Goal: Task Accomplishment & Management: Complete application form

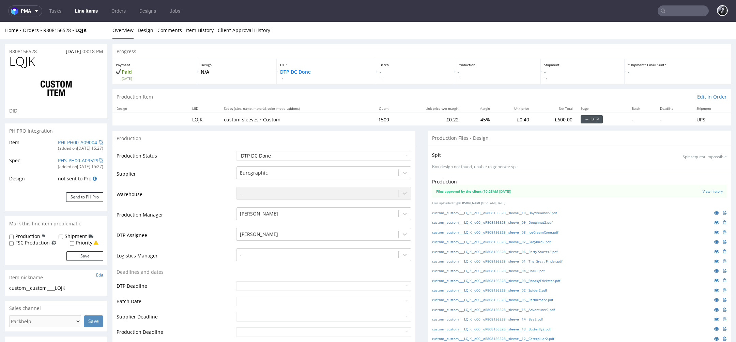
scroll to position [51, 0]
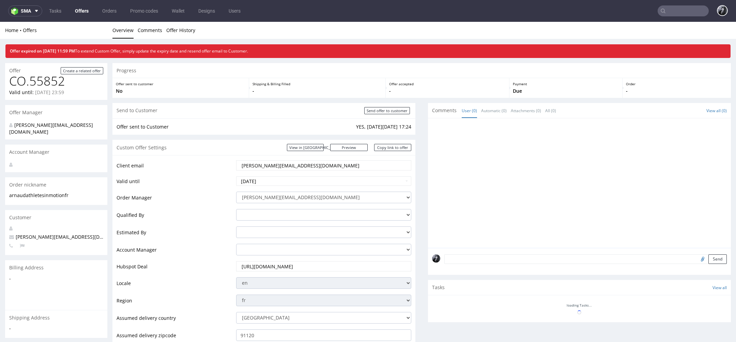
click at [87, 10] on link "Offers" at bounding box center [82, 10] width 22 height 11
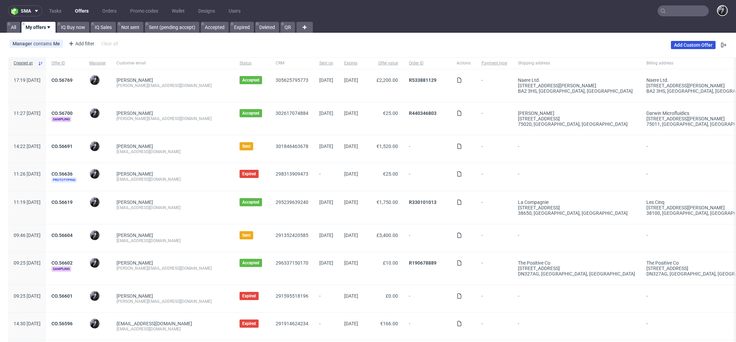
click at [691, 47] on link "Add Custom Offer" at bounding box center [693, 45] width 45 height 8
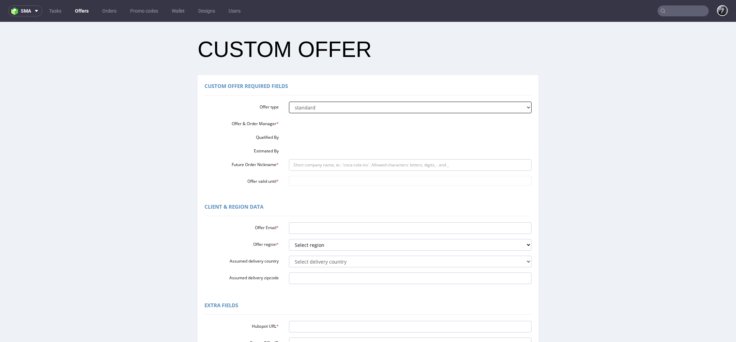
click at [377, 109] on select "standard prototyping sampling" at bounding box center [410, 108] width 243 height 12
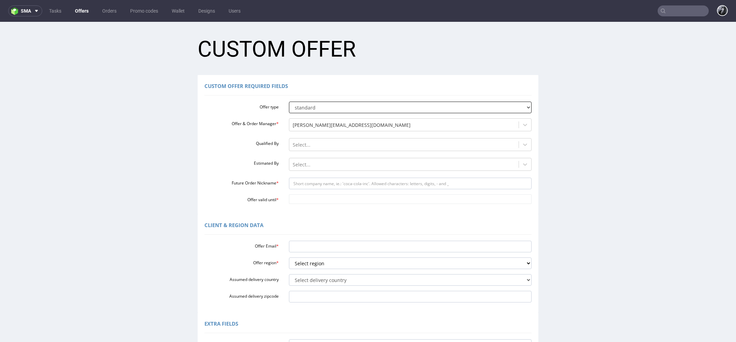
select select "1"
click at [289, 102] on select "standard prototyping sampling" at bounding box center [410, 108] width 243 height 12
click at [350, 129] on div "[PERSON_NAME][EMAIL_ADDRESS][DOMAIN_NAME]" at bounding box center [404, 125] width 230 height 11
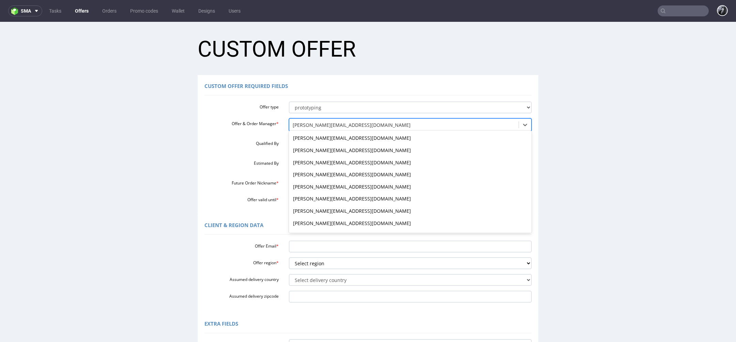
scroll to position [583, 0]
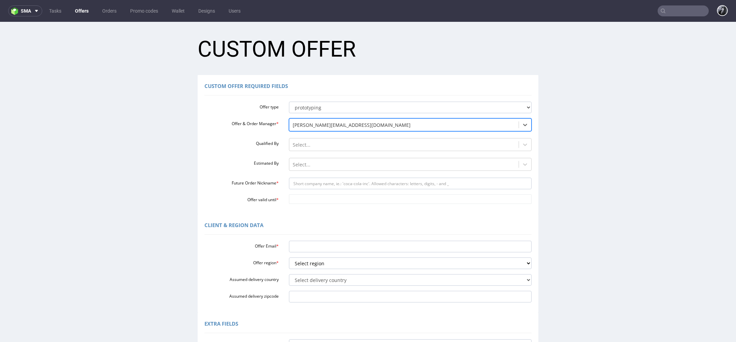
click at [350, 129] on div "[PERSON_NAME][EMAIL_ADDRESS][DOMAIN_NAME]" at bounding box center [404, 125] width 230 height 11
click at [326, 179] on input "Future Order Nickname *" at bounding box center [410, 184] width 243 height 12
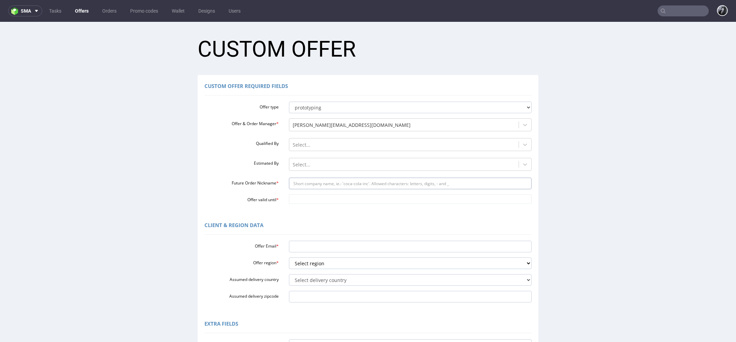
paste input "loicpauthenetgmailcom"
type input "loicpauthenetgmailcom"
click at [318, 199] on input "Offer valid until *" at bounding box center [410, 199] width 243 height 10
click at [344, 162] on td "19" at bounding box center [343, 158] width 10 height 10
type input "2025-09-19"
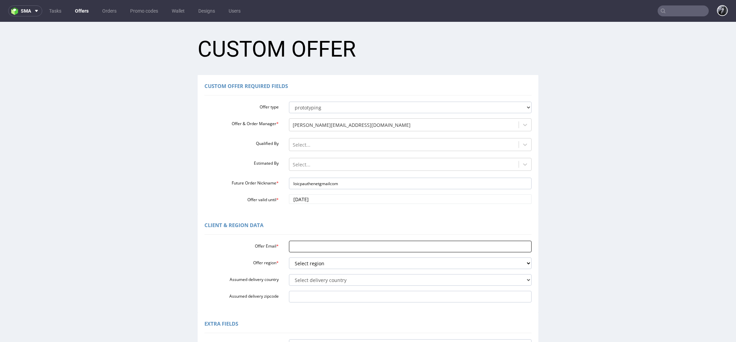
click at [316, 244] on input "Offer Email *" at bounding box center [410, 247] width 243 height 12
paste input "loic.pauthenet@gmail.com"
type input "loic.pauthenet@gmail.com"
click at [342, 265] on select "Select region eu gb de pl fr it es" at bounding box center [410, 263] width 243 height 12
select select "fr"
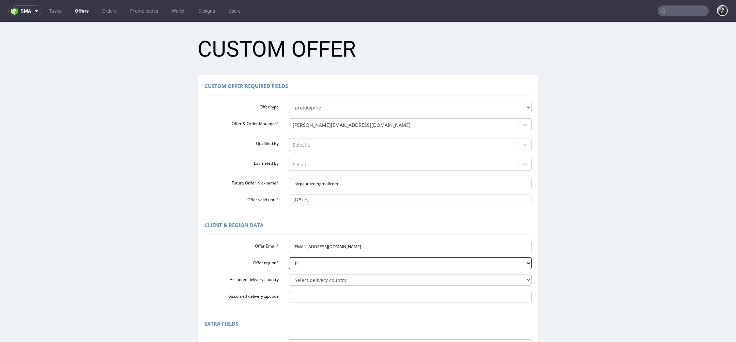
click at [289, 257] on select "Select region eu gb de pl fr it es" at bounding box center [410, 263] width 243 height 12
click at [341, 279] on select "Select delivery country Andorra Afghanistan Anguilla Albania Armenia Antarctica…" at bounding box center [410, 280] width 243 height 12
select select "75"
click at [289, 274] on select "Select delivery country Andorra Afghanistan Anguilla Albania Armenia Antarctica…" at bounding box center [410, 280] width 243 height 12
click at [346, 295] on input "Assumed delivery zipcode" at bounding box center [410, 297] width 243 height 12
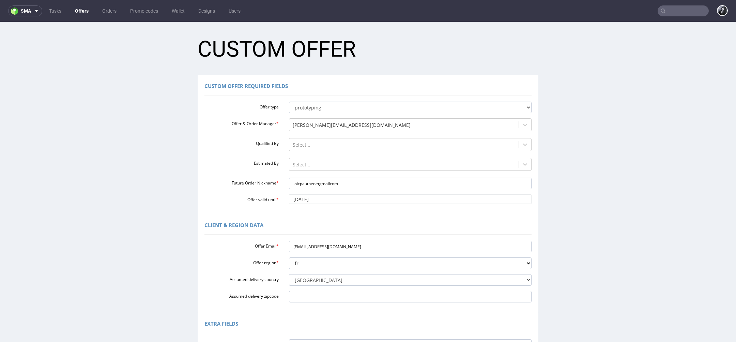
click at [221, 276] on label "Assumed delivery country" at bounding box center [241, 278] width 85 height 8
click at [289, 276] on select "Select delivery country Andorra Afghanistan Anguilla Albania Armenia Antarctica…" at bounding box center [410, 280] width 243 height 12
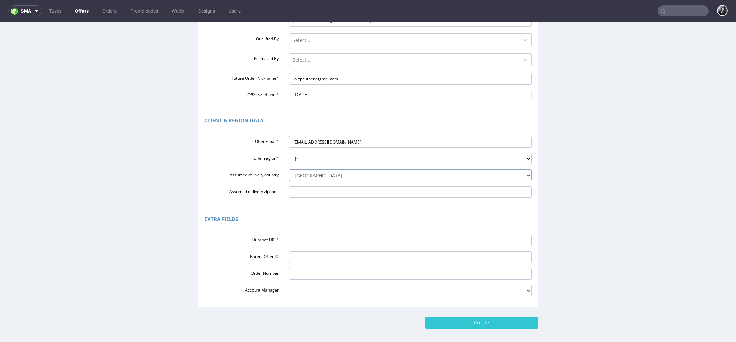
scroll to position [108, 0]
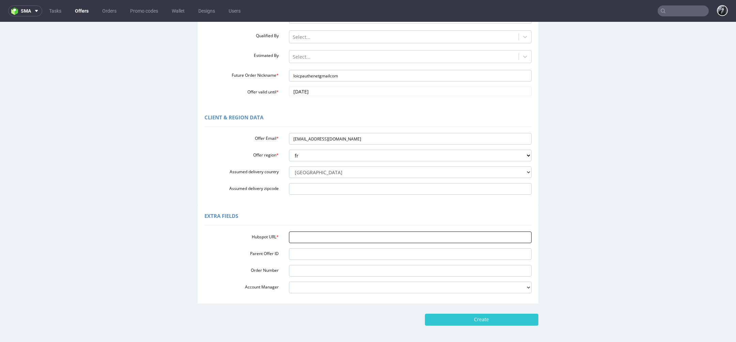
click at [318, 232] on input "Hubspot URL *" at bounding box center [410, 237] width 243 height 12
paste input "https://app-eu1.hubspot.com/contacts/25600958/record/0-3/301740567748"
type input "https://app-eu1.hubspot.com/contacts/25600958/record/0-3/301740567748"
click at [479, 317] on input "Create" at bounding box center [482, 320] width 114 height 12
type input "Please wait..."
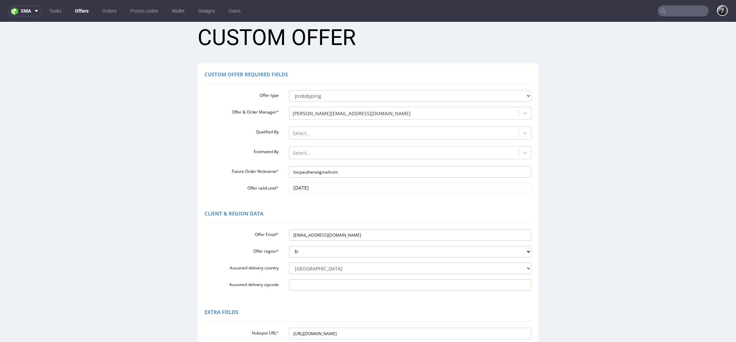
scroll to position [8, 0]
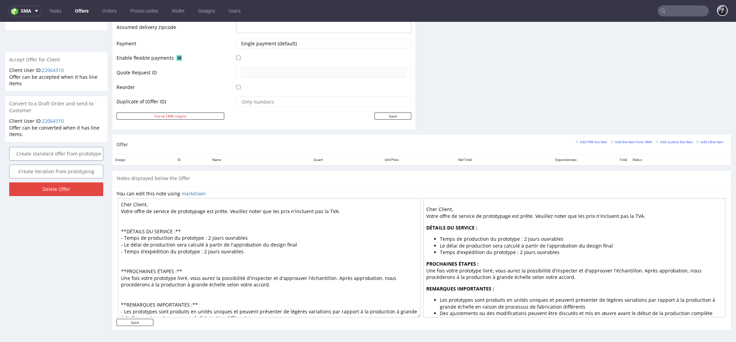
click at [207, 233] on textarea "Cher Client, Votre offre de service de prototypage est prête. Veuillez noter qu…" at bounding box center [269, 257] width 303 height 119
click at [257, 252] on textarea "Cher Client, Votre offre de service de prototypage est prête. Veuillez noter qu…" at bounding box center [269, 257] width 303 height 119
click at [204, 251] on textarea "Cher Client, Votre offre de service de prototypage est prête. Veuillez noter qu…" at bounding box center [269, 257] width 303 height 119
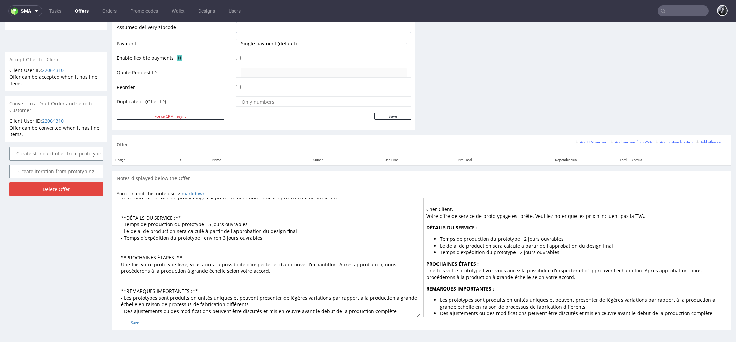
type textarea "Cher Client, Votre offre de service de prototypage est prête. Veuillez noter qu…"
click at [137, 319] on input "Save" at bounding box center [135, 322] width 37 height 7
type input "In progress..."
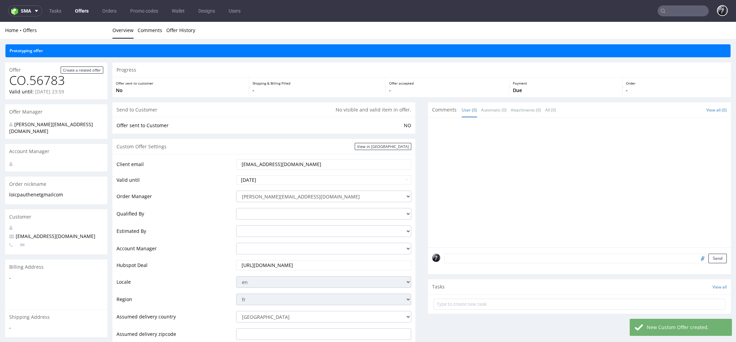
scroll to position [314, 0]
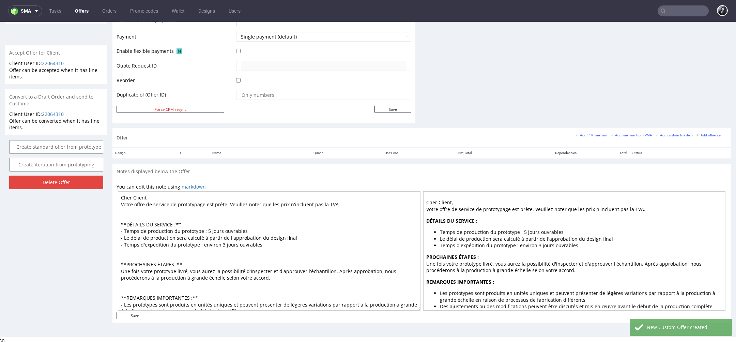
click at [145, 198] on textarea "Cher Client, Votre offre de service de prototypage est prête. Veuillez noter qu…" at bounding box center [269, 250] width 303 height 119
click at [170, 195] on textarea "Cher Loïc, Votre offre de service de prototypage est prête. Veuillez noter que …" at bounding box center [269, 250] width 303 height 119
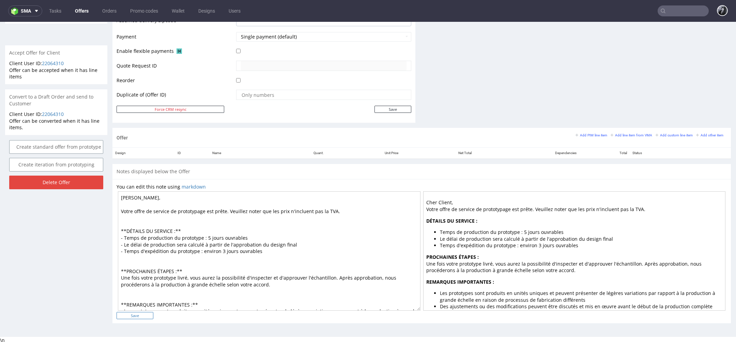
type textarea "Cher Loïc, Votre offre de service de prototypage est prête. Veuillez noter que …"
click at [137, 315] on input "Save" at bounding box center [135, 315] width 37 height 7
type input "In progress..."
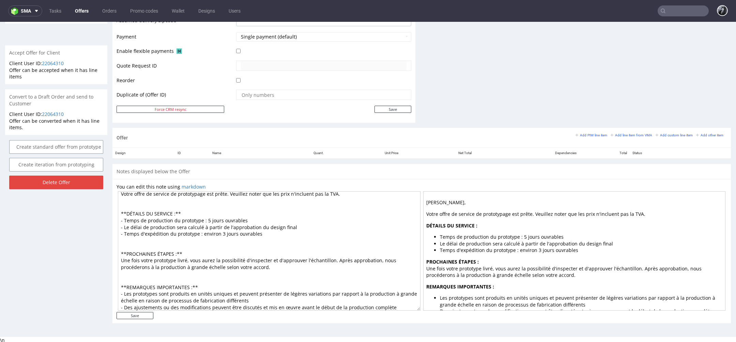
scroll to position [0, 0]
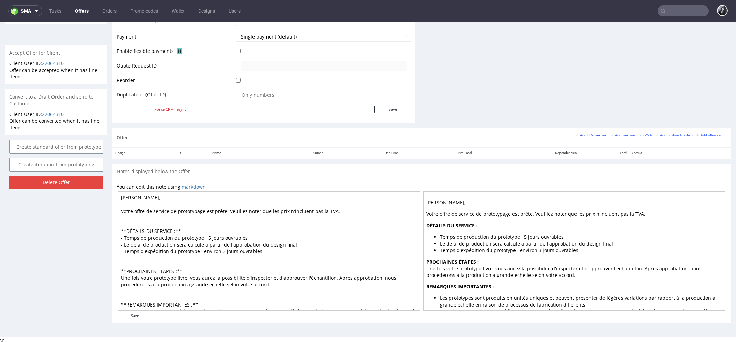
click at [589, 135] on small "Add PIM line item" at bounding box center [592, 135] width 32 height 4
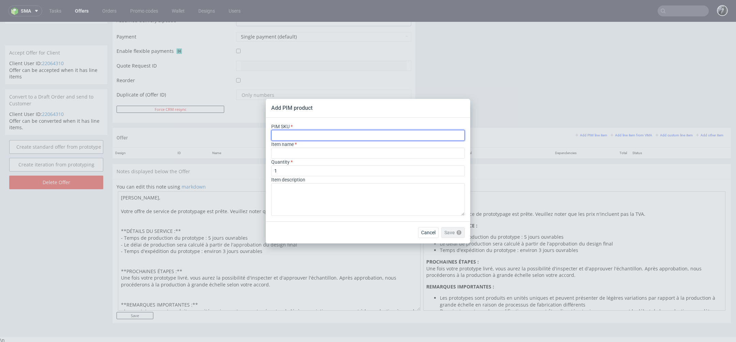
click at [340, 139] on input "text" at bounding box center [368, 135] width 194 height 11
paste input "box--mailer-box--56--cardboard-natural--print-monochrome--foil-none"
type input "box--mailer-box--56--cardboard-natural--print-monochrome--foil-none"
type input "Versandschachtel"
type input "box--mailer-box--56--cardboard-natural--print-monochrome--foil-none"
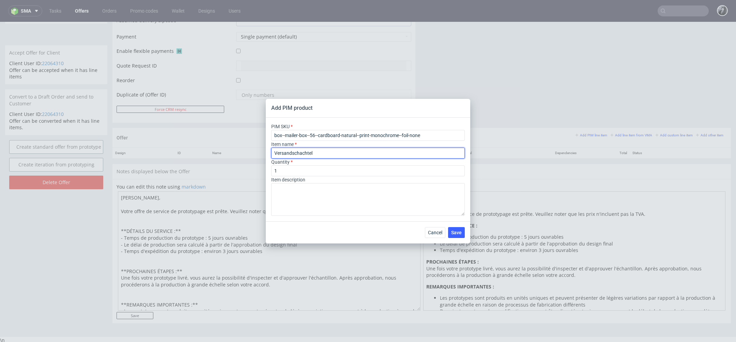
drag, startPoint x: 344, startPoint y: 154, endPoint x: 222, endPoint y: 154, distance: 122.4
click at [222, 154] on div "Add PIM product PIM SKU box--mailer-box--56--cardboard-natural--print-monochrom…" at bounding box center [368, 171] width 736 height 342
paste input "Boîte d’expédition personnalisable F56 (26 x 20 x 10.5 cm)"
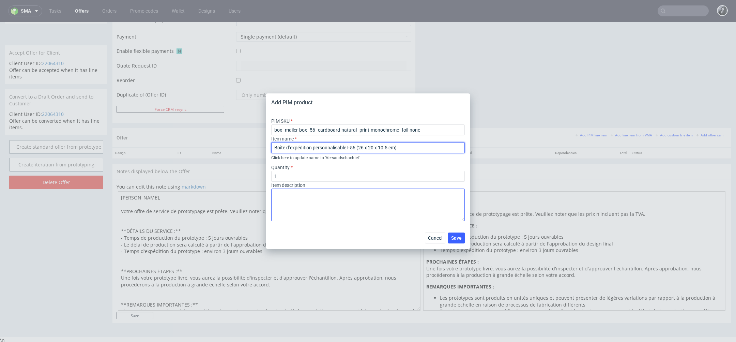
type input "Boîte d’expédition personnalisable F56 (26 x 20 x 10.5 cm)"
click at [318, 193] on textarea at bounding box center [368, 204] width 194 height 33
click at [274, 196] on textarea "Avec solution de calage personnalisée" at bounding box center [368, 204] width 194 height 33
type textarea "Offre de prototypage avec solution de calage personnalisée"
click at [460, 238] on span "Save" at bounding box center [456, 238] width 11 height 5
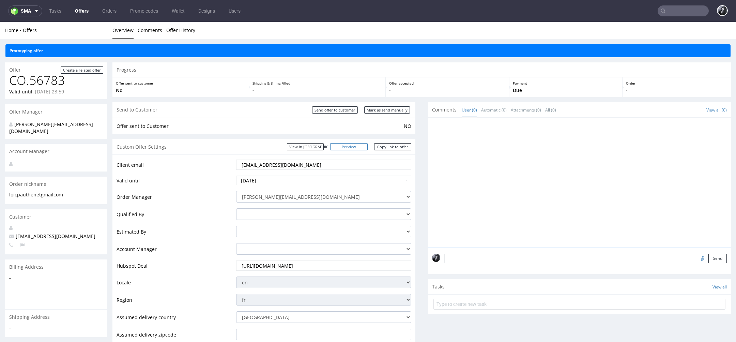
click at [355, 145] on link "Preview" at bounding box center [348, 146] width 37 height 7
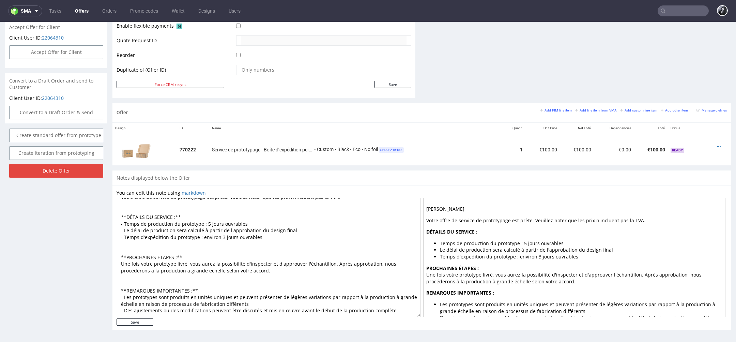
scroll to position [27, 0]
click at [305, 225] on textarea "Cher Loïc, Votre offre de service de prototypage est prête. Veuillez noter que …" at bounding box center [269, 257] width 303 height 119
type textarea "Cher Loïc, Votre offre de service de prototypage est prête. Veuillez noter que …"
click at [144, 322] on input "Save" at bounding box center [135, 321] width 37 height 7
type input "In progress..."
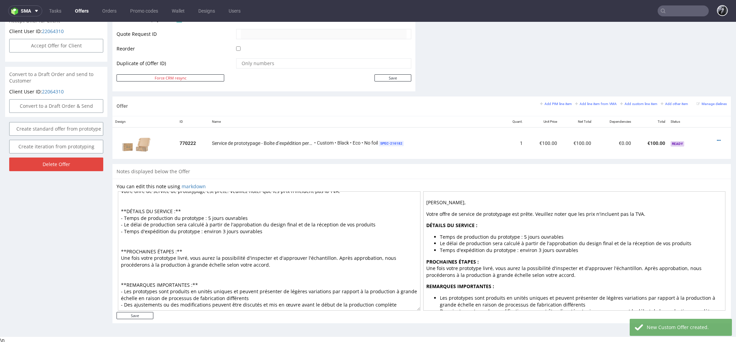
scroll to position [22, 0]
click at [185, 242] on textarea "Cher Loïc, Votre offre de service de prototypage est prête. Veuillez noter que …" at bounding box center [269, 250] width 303 height 119
click at [185, 247] on textarea "Cher Loïc, Votre offre de service de prototypage est prête. Veuillez noter que …" at bounding box center [269, 250] width 303 height 119
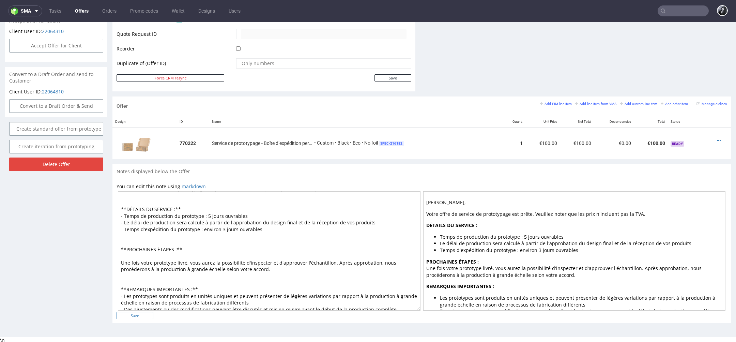
type textarea "Cher Loïc, Votre offre de service de prototypage est prête. Veuillez noter que …"
click at [145, 312] on input "Save" at bounding box center [135, 315] width 37 height 7
type input "In progress..."
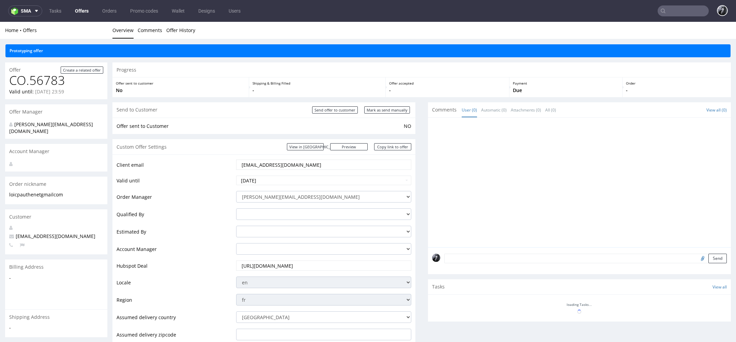
scroll to position [0, 0]
click at [382, 149] on link "Copy link to offer" at bounding box center [392, 146] width 37 height 7
click at [341, 112] on input "Send offer to customer" at bounding box center [335, 109] width 46 height 7
type input "In progress..."
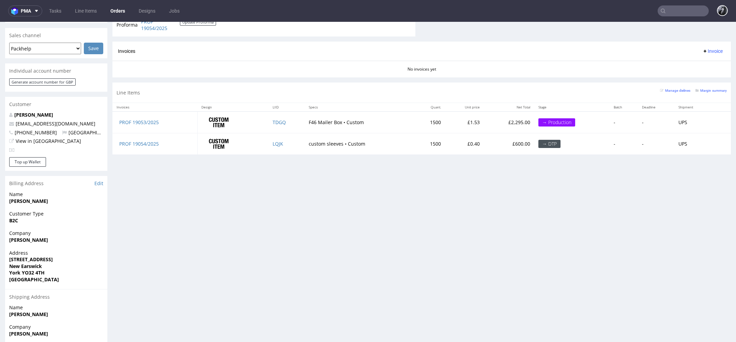
scroll to position [280, 0]
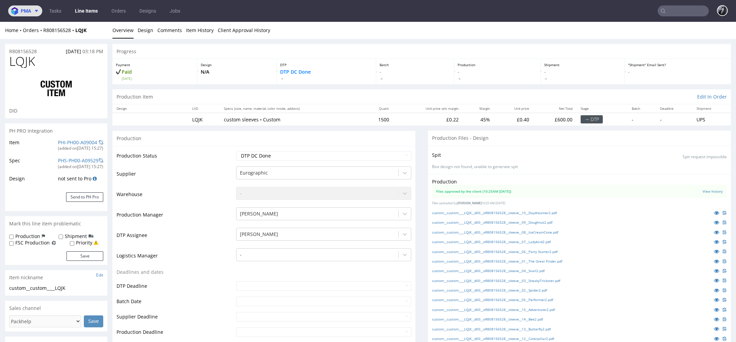
click at [33, 9] on span at bounding box center [35, 10] width 8 height 5
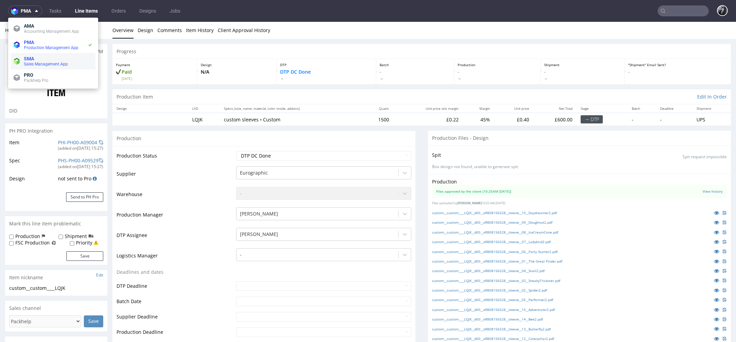
click at [37, 54] on li "SMA Sales Management App" at bounding box center [53, 61] width 85 height 16
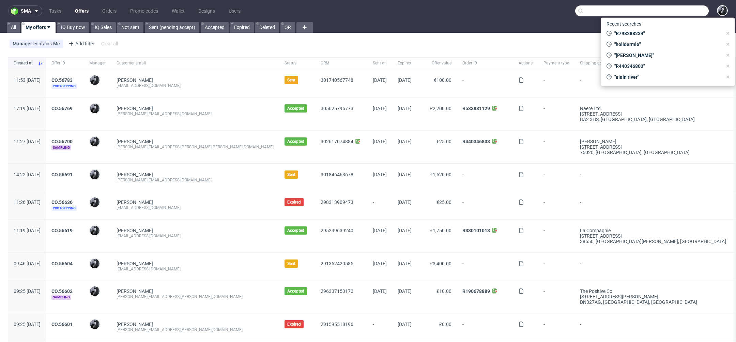
click at [680, 12] on input "text" at bounding box center [642, 10] width 134 height 11
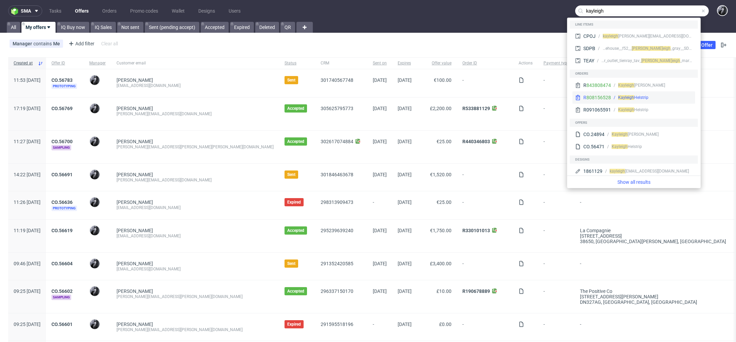
type input "kayleigh"
click at [663, 97] on div "Kayleigh Helstrip" at bounding box center [651, 97] width 81 height 6
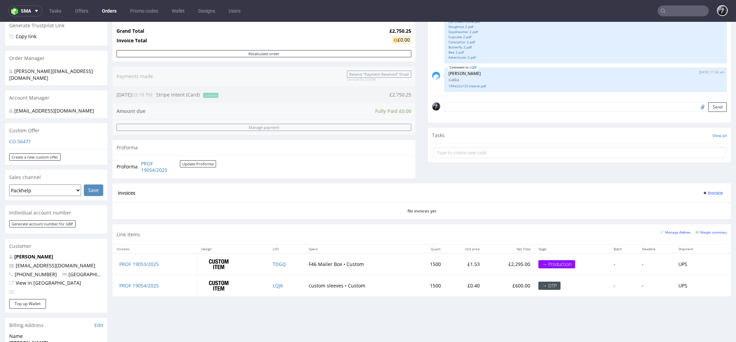
scroll to position [139, 0]
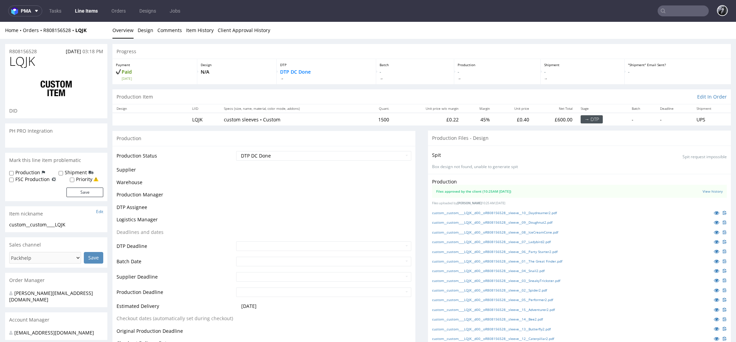
scroll to position [51, 0]
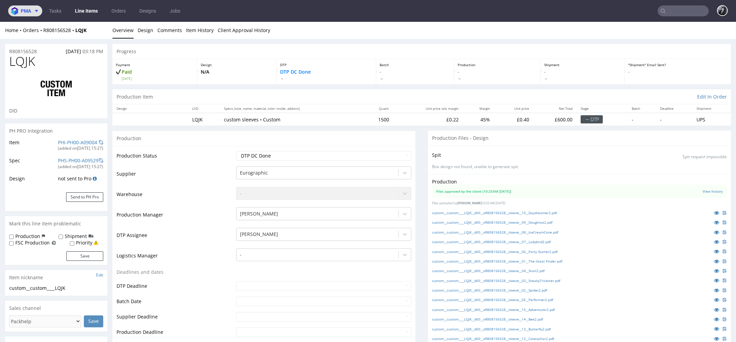
click at [30, 10] on span "pma" at bounding box center [26, 11] width 10 height 5
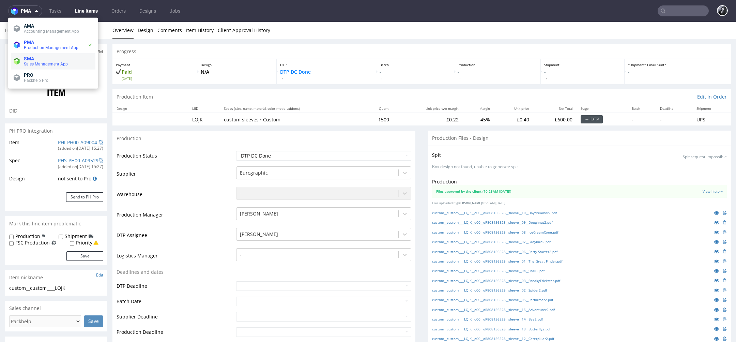
click at [46, 60] on span "SMA" at bounding box center [58, 58] width 69 height 5
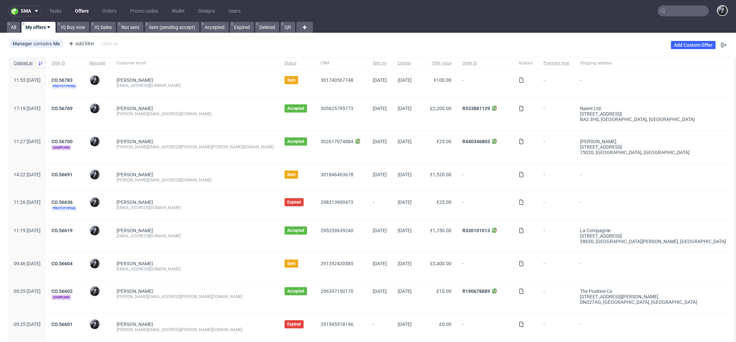
click at [667, 12] on input "text" at bounding box center [683, 10] width 51 height 11
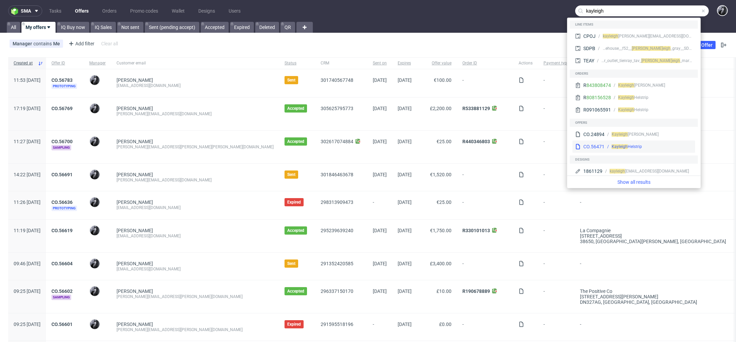
type input "kayleigh"
click at [660, 145] on div "Kayleigh Helstrip" at bounding box center [649, 147] width 88 height 6
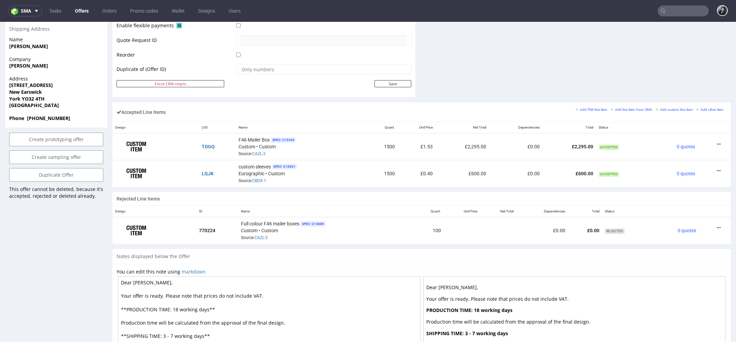
scroll to position [344, 0]
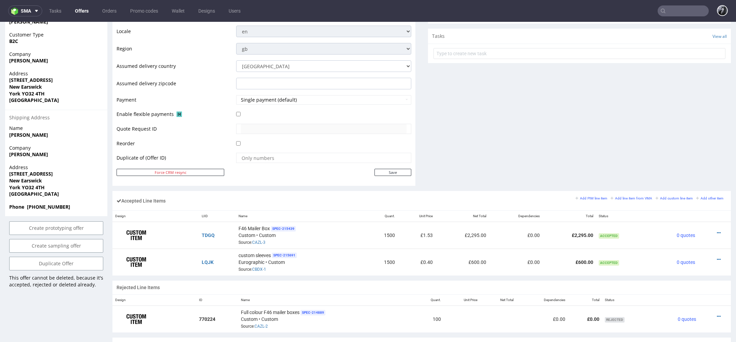
scroll to position [263, 0]
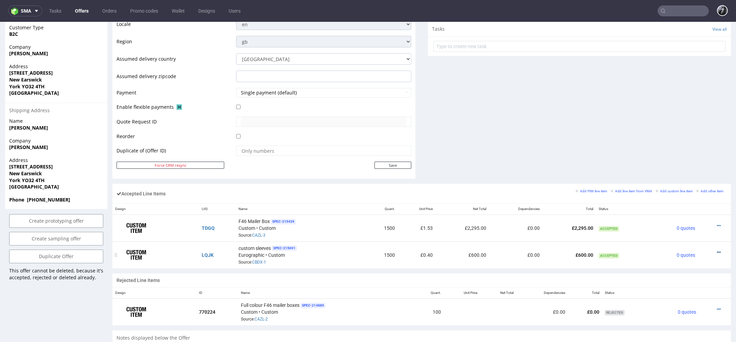
click at [717, 250] on icon at bounding box center [719, 252] width 4 height 5
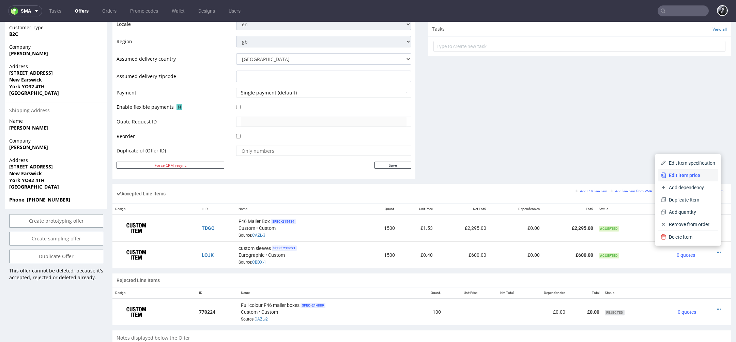
click at [690, 178] on span "Edit item price" at bounding box center [690, 175] width 49 height 7
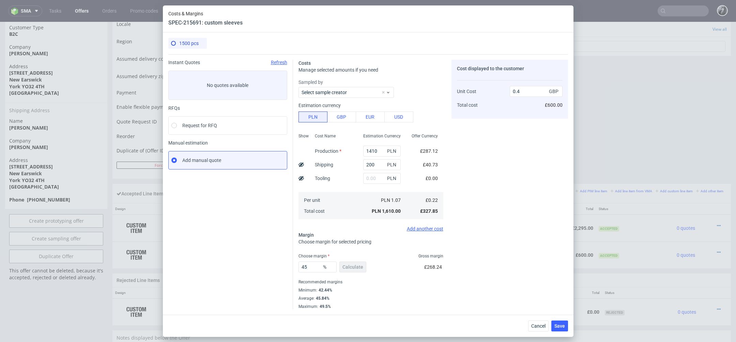
click at [539, 332] on div "Cancel Save" at bounding box center [368, 326] width 411 height 22
click at [541, 329] on button "Cancel" at bounding box center [538, 325] width 20 height 11
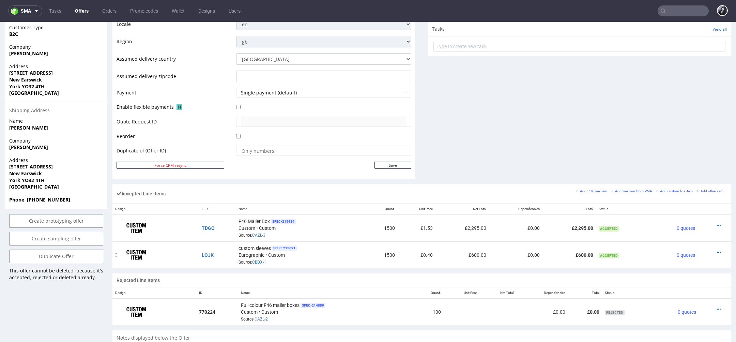
click at [717, 250] on icon at bounding box center [719, 252] width 4 height 5
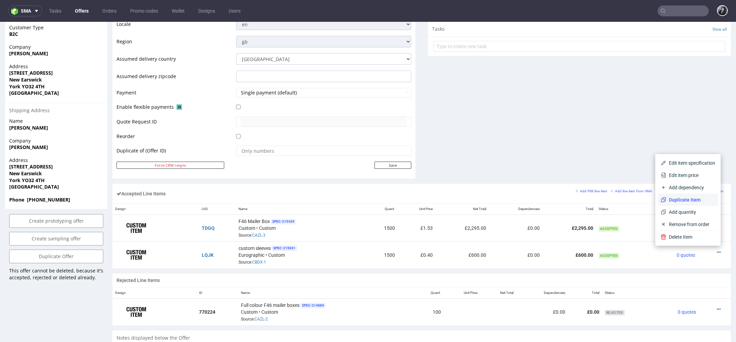
click at [689, 200] on span "Duplicate Item" at bounding box center [690, 199] width 49 height 7
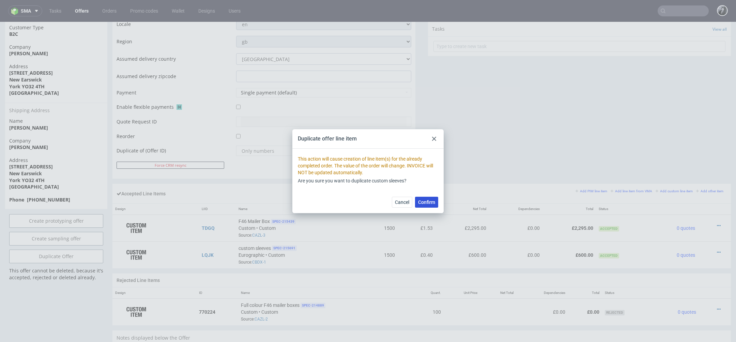
click at [433, 204] on span "Confirm" at bounding box center [426, 202] width 17 height 5
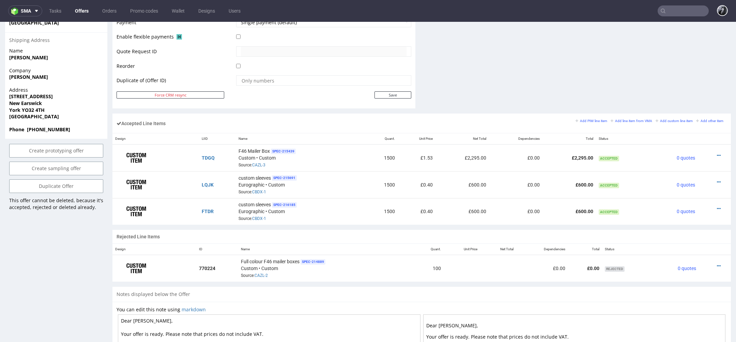
scroll to position [348, 0]
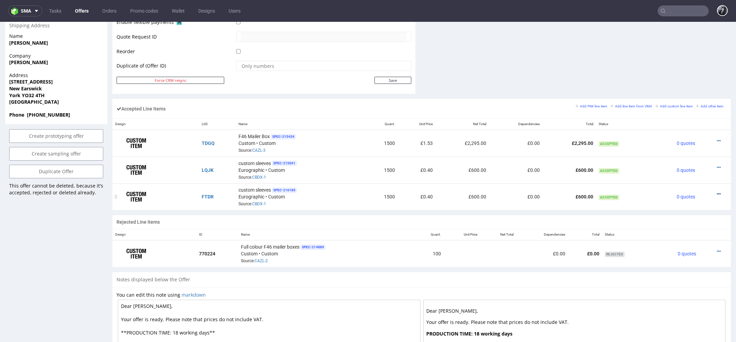
click at [717, 192] on icon at bounding box center [719, 194] width 4 height 5
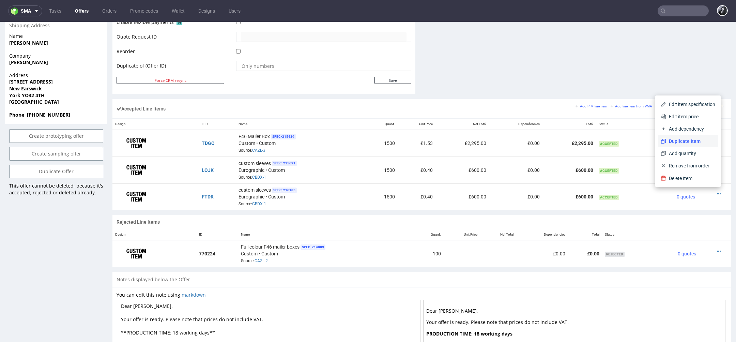
click at [681, 138] on span "Duplicate Item" at bounding box center [690, 141] width 49 height 7
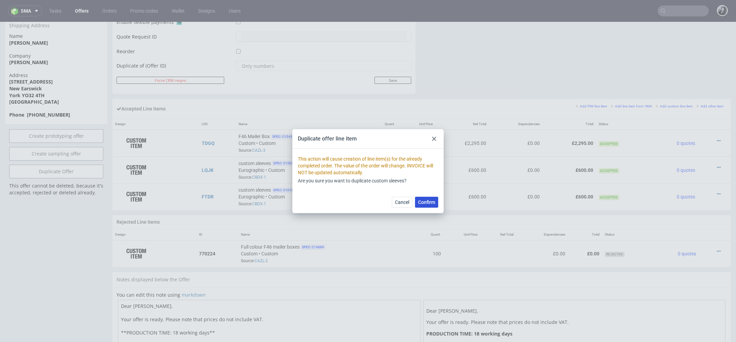
click at [426, 203] on span "Confirm" at bounding box center [426, 202] width 17 height 5
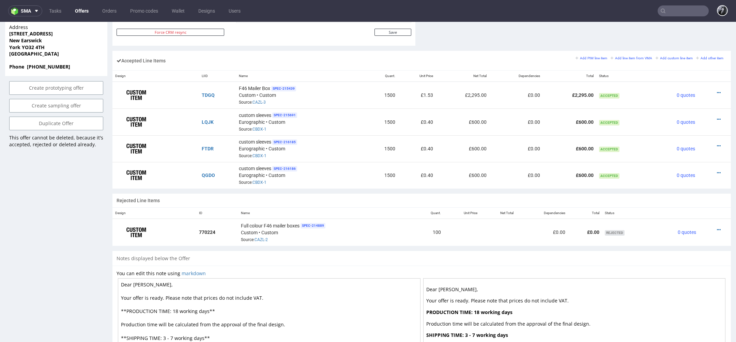
scroll to position [398, 0]
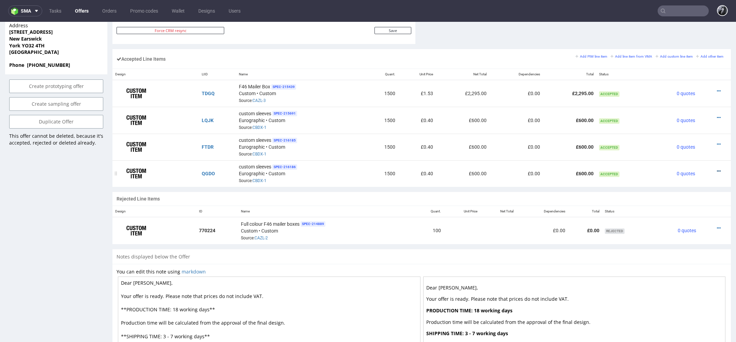
click at [717, 169] on icon at bounding box center [719, 171] width 4 height 5
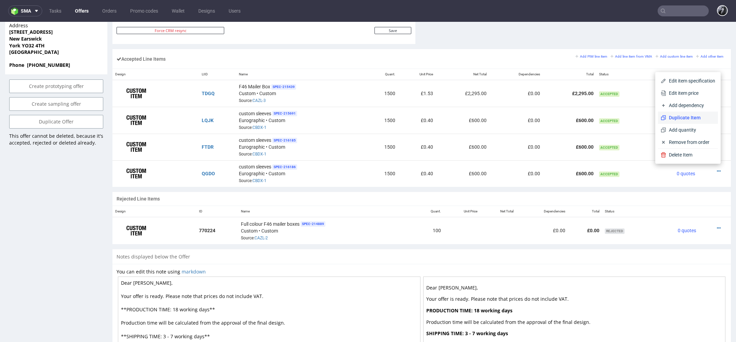
click at [684, 117] on span "Duplicate Item" at bounding box center [690, 117] width 49 height 7
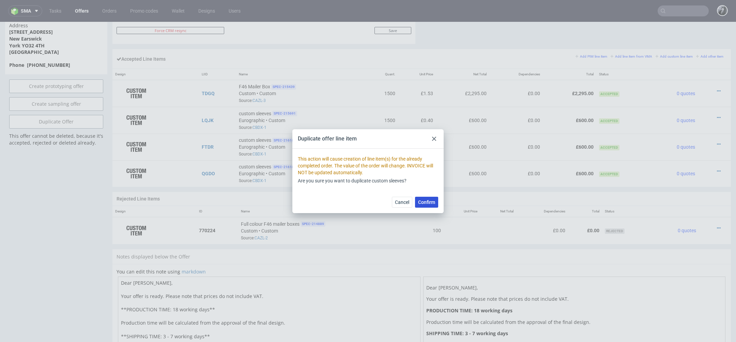
click at [427, 202] on span "Confirm" at bounding box center [426, 202] width 17 height 5
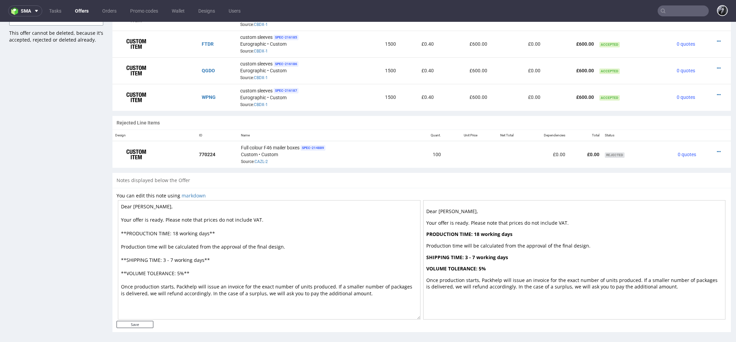
scroll to position [423, 0]
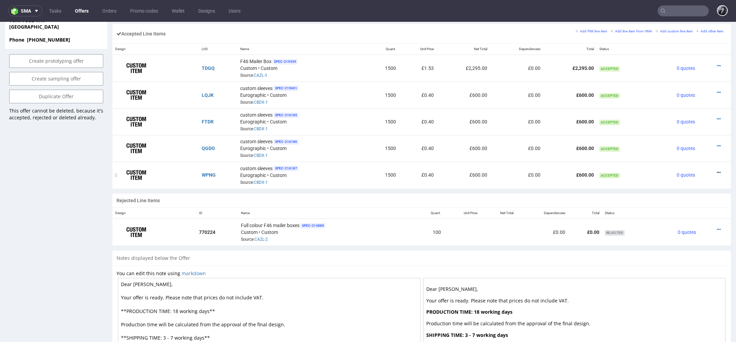
click at [717, 170] on icon at bounding box center [719, 172] width 4 height 5
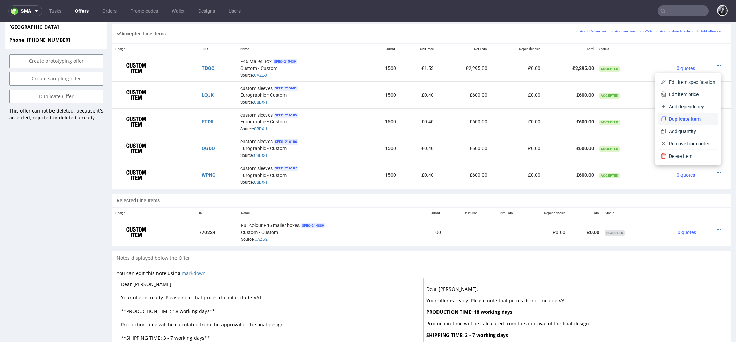
click at [685, 116] on span "Duplicate Item" at bounding box center [690, 119] width 49 height 7
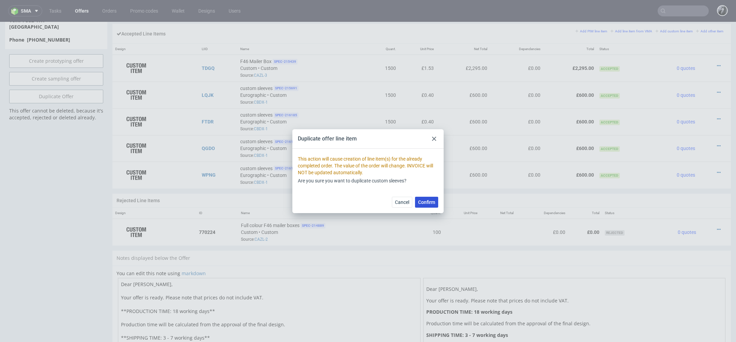
click at [429, 202] on span "Confirm" at bounding box center [426, 202] width 17 height 5
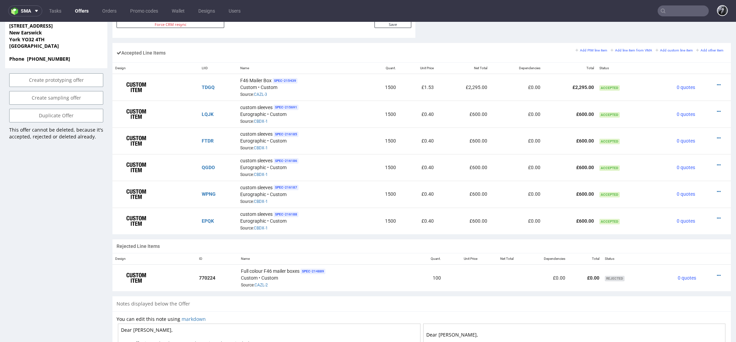
scroll to position [372, 0]
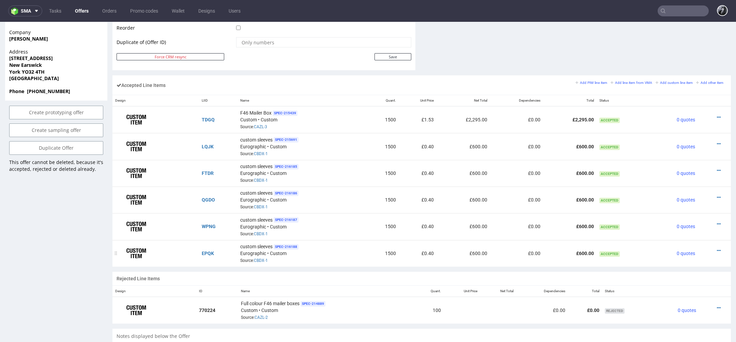
click at [713, 247] on div at bounding box center [713, 250] width 24 height 7
click at [717, 248] on icon at bounding box center [719, 250] width 4 height 5
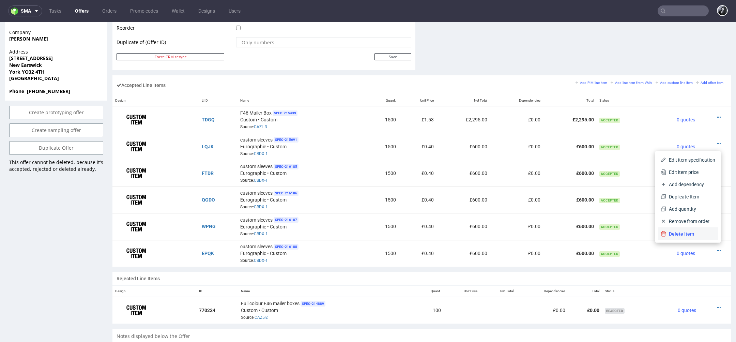
click at [701, 238] on li "Delete Item" at bounding box center [688, 234] width 60 height 12
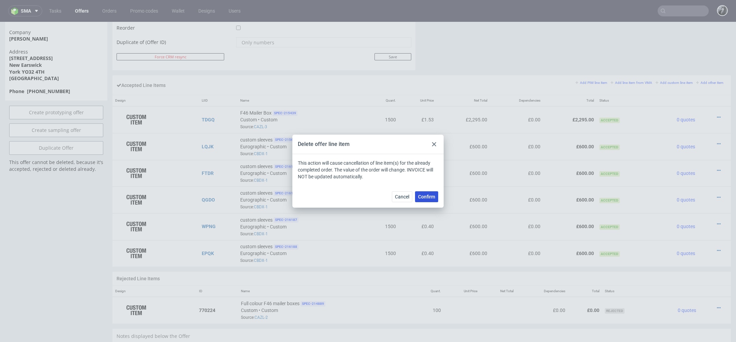
click at [430, 195] on span "Confirm" at bounding box center [426, 196] width 17 height 5
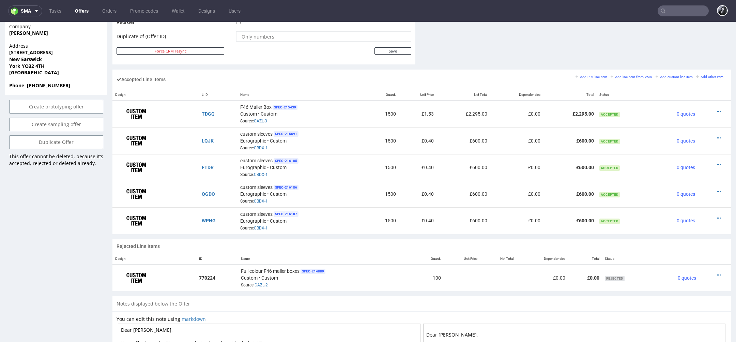
scroll to position [389, 0]
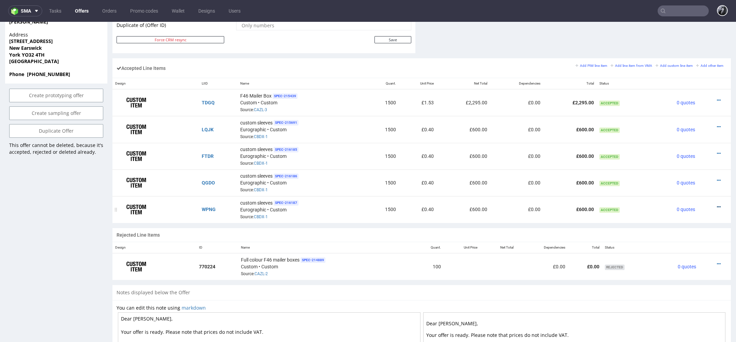
click at [717, 205] on icon at bounding box center [719, 207] width 4 height 5
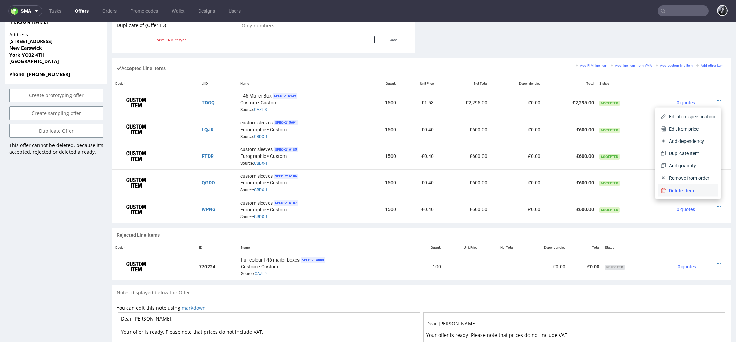
click at [695, 187] on span "Delete Item" at bounding box center [690, 190] width 49 height 7
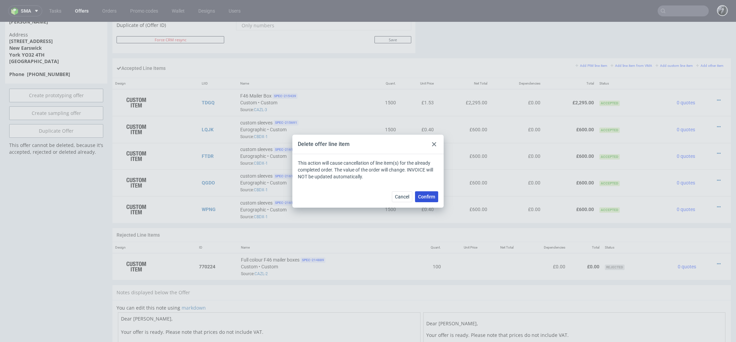
click at [424, 194] on span "Confirm" at bounding box center [426, 196] width 17 height 5
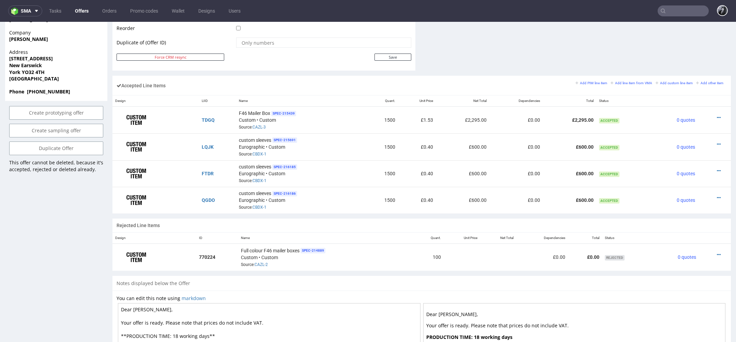
scroll to position [380, 0]
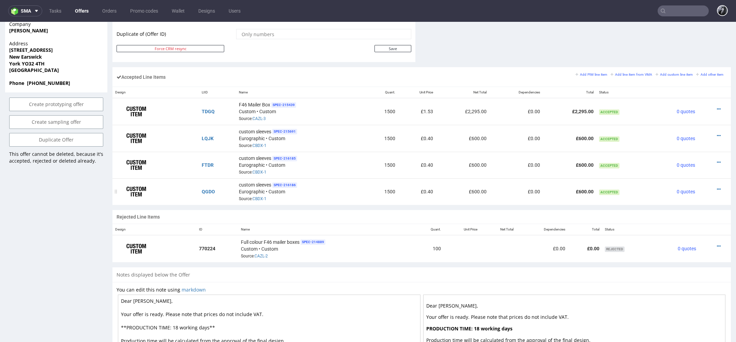
click at [713, 186] on div at bounding box center [713, 189] width 24 height 7
click at [708, 187] on div at bounding box center [713, 189] width 24 height 7
click at [717, 187] on icon at bounding box center [719, 189] width 4 height 5
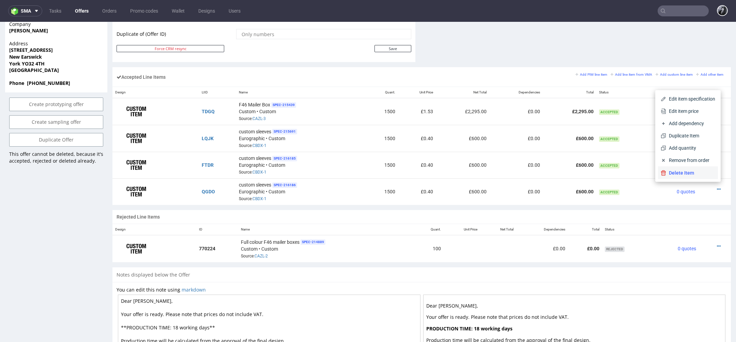
click at [690, 173] on span "Delete Item" at bounding box center [690, 172] width 49 height 7
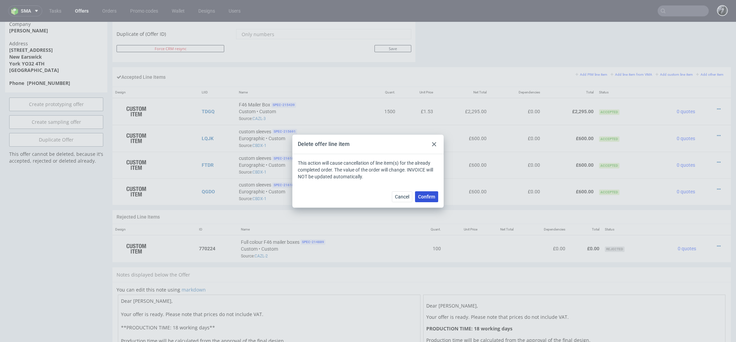
click at [425, 197] on span "Confirm" at bounding box center [426, 196] width 17 height 5
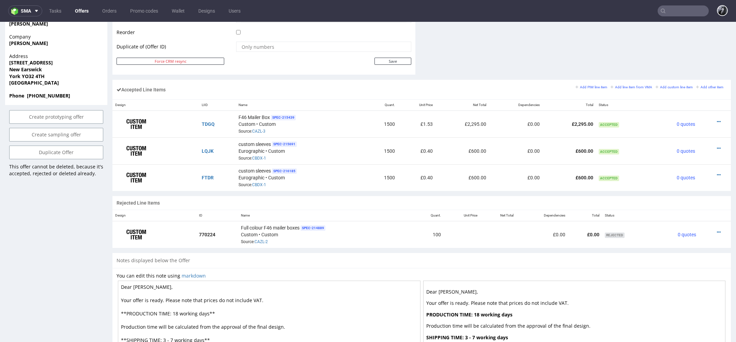
scroll to position [369, 0]
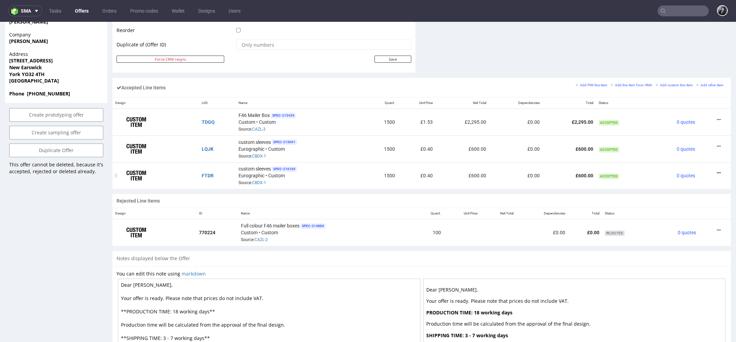
click at [717, 171] on icon at bounding box center [719, 172] width 4 height 5
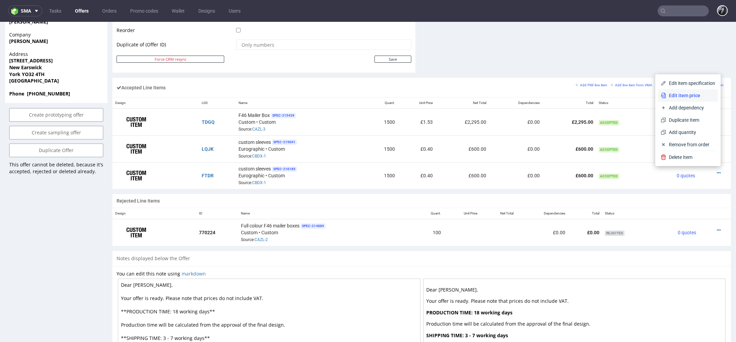
click at [685, 97] on span "Edit item price" at bounding box center [690, 95] width 49 height 7
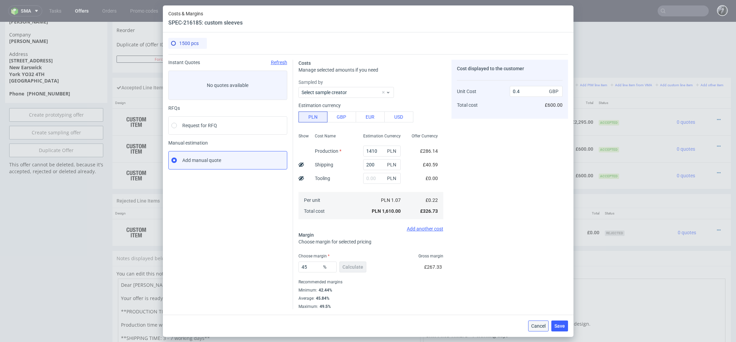
click at [532, 324] on span "Cancel" at bounding box center [538, 325] width 14 height 5
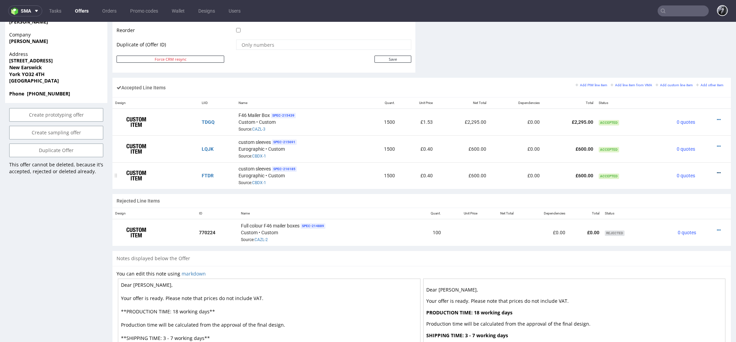
click at [717, 173] on icon at bounding box center [719, 172] width 4 height 5
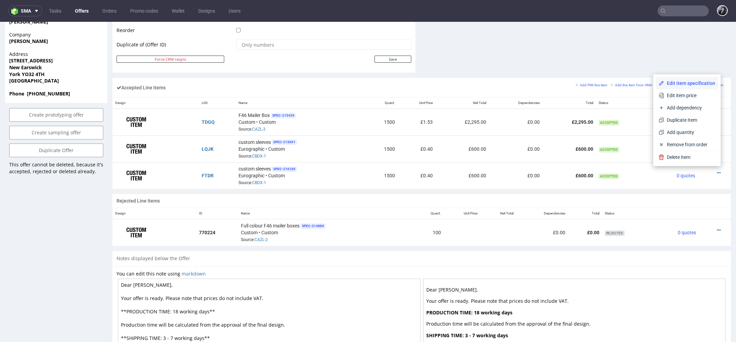
click at [679, 86] on span "Edit item specification" at bounding box center [689, 83] width 51 height 7
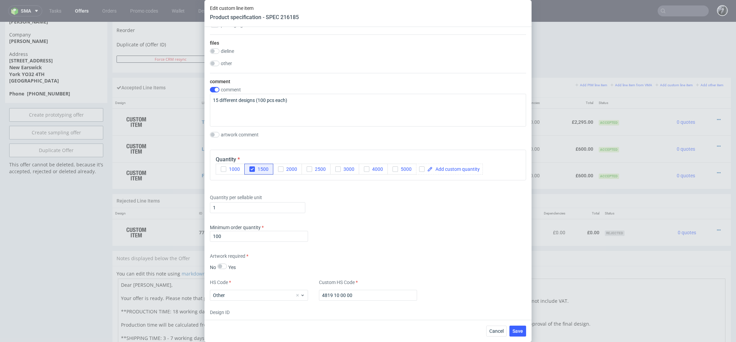
scroll to position [672, 0]
click at [252, 171] on button "1500" at bounding box center [258, 169] width 29 height 11
click at [449, 172] on div at bounding box center [449, 169] width 67 height 11
checkbox input "true"
click at [267, 238] on input "100" at bounding box center [259, 236] width 98 height 11
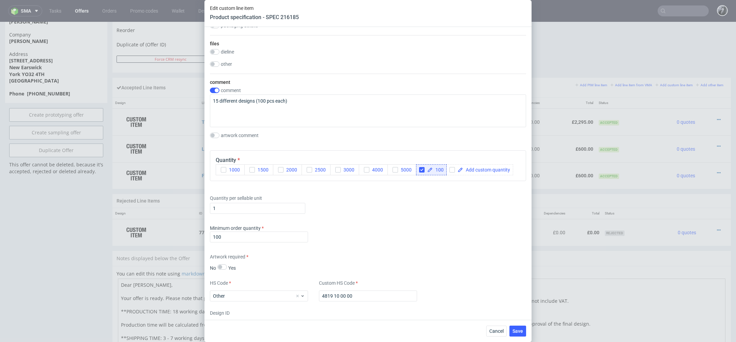
click at [395, 222] on div "Supplier 320 Technical specification Instant price RFQ type name cartonboard co…" at bounding box center [368, 173] width 327 height 293
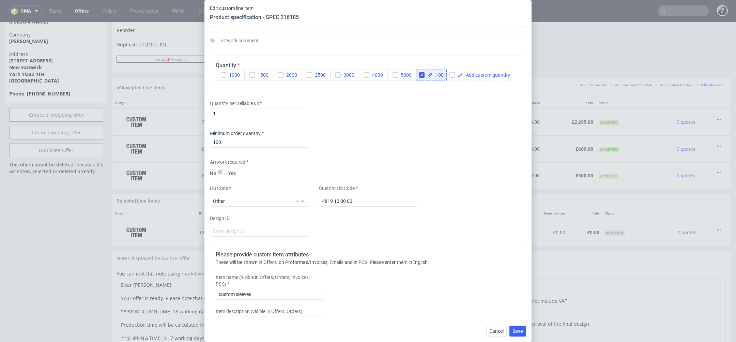
scroll to position [851, 0]
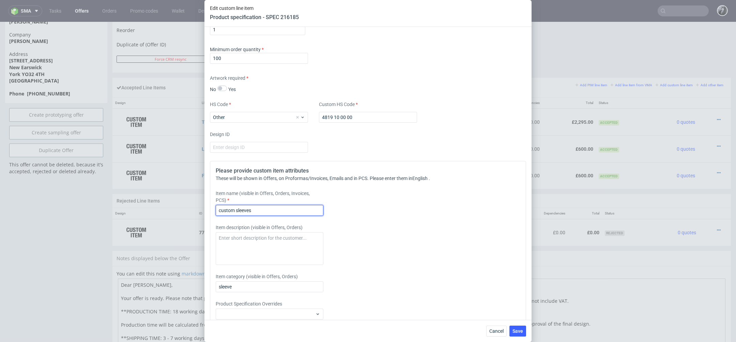
click at [222, 210] on input "custom sleeves" at bounding box center [270, 210] width 108 height 11
click at [521, 332] on span "Save" at bounding box center [518, 331] width 11 height 5
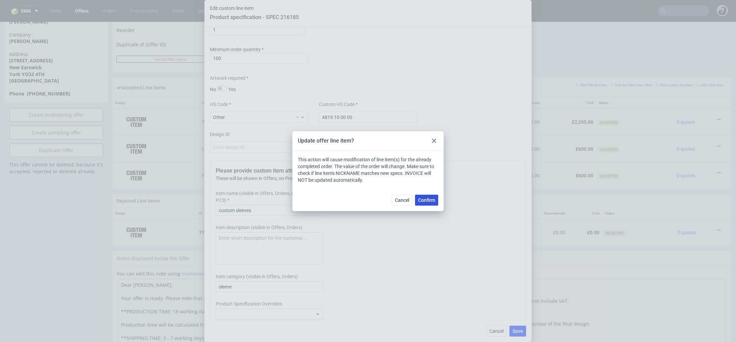
click at [426, 203] on button "Confirm" at bounding box center [426, 200] width 23 height 11
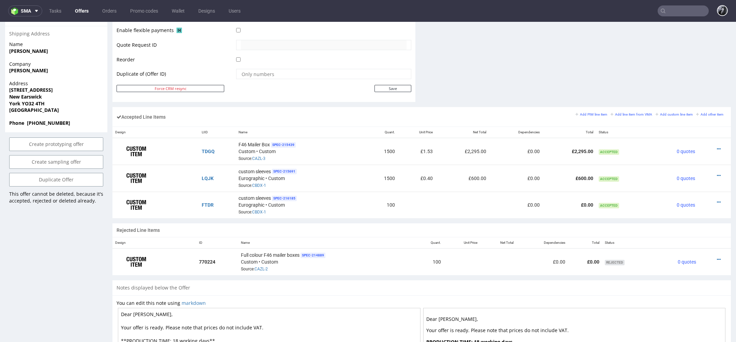
scroll to position [339, 0]
click at [708, 201] on div at bounding box center [713, 203] width 24 height 7
click at [717, 201] on icon at bounding box center [719, 203] width 4 height 5
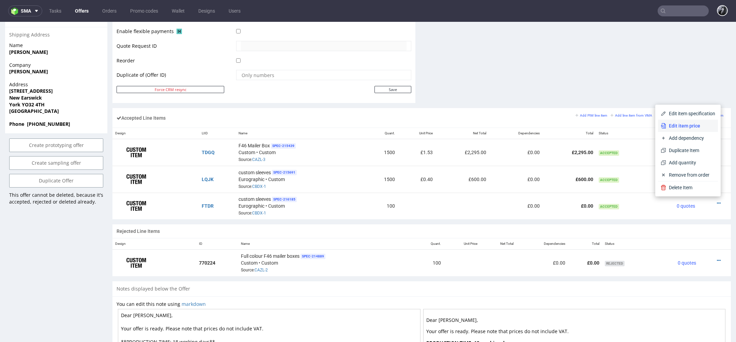
click at [684, 125] on span "Edit item price" at bounding box center [690, 125] width 49 height 7
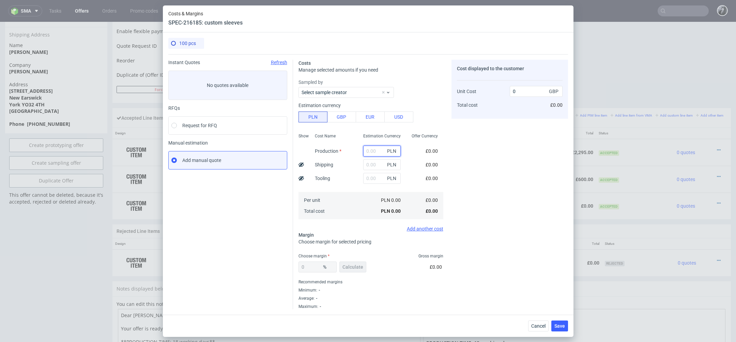
click at [376, 151] on input "text" at bounding box center [381, 151] width 37 height 11
type input "94"
type input "0.19"
type input "94"
click at [344, 168] on div "Cost Name Production Shipping Tooling Per unit Total cost" at bounding box center [333, 176] width 48 height 90
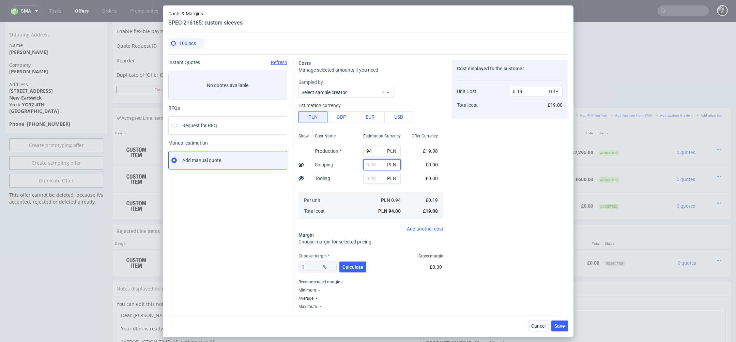
click at [370, 166] on input "text" at bounding box center [381, 164] width 37 height 11
type input "13,"
type input "0.22"
type input "13.3"
click at [360, 266] on span "Calculate" at bounding box center [353, 267] width 21 height 5
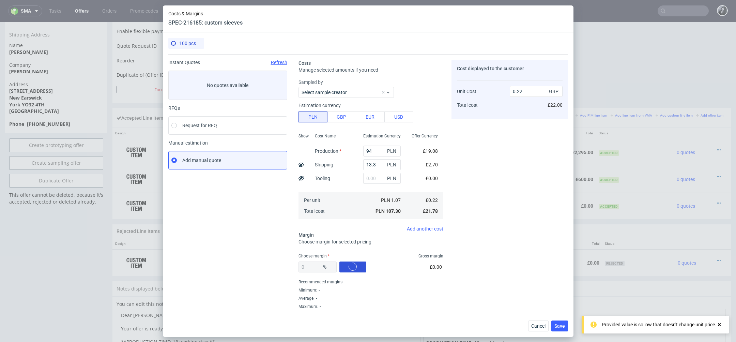
type input "63.87"
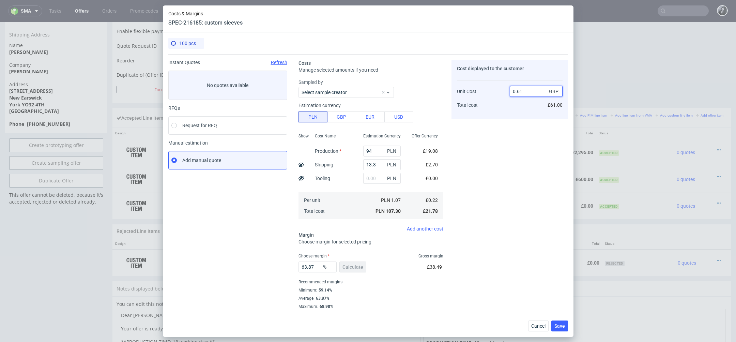
click at [528, 95] on input "0.61" at bounding box center [536, 91] width 53 height 11
type input "0.4"
type input "45"
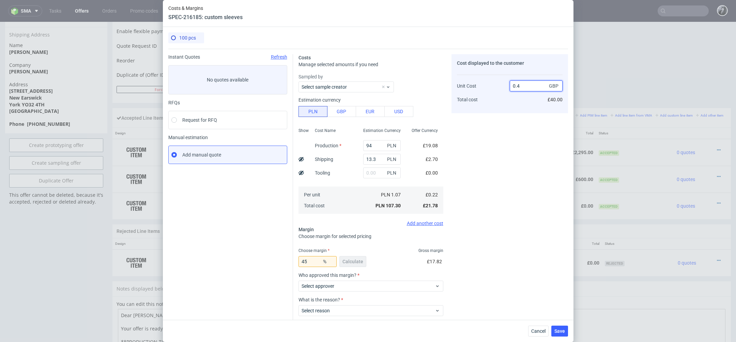
type input "0.4"
click at [498, 182] on div "Cost displayed to the customer Unit Cost Total cost 0.4 GBP £40.00" at bounding box center [510, 203] width 117 height 299
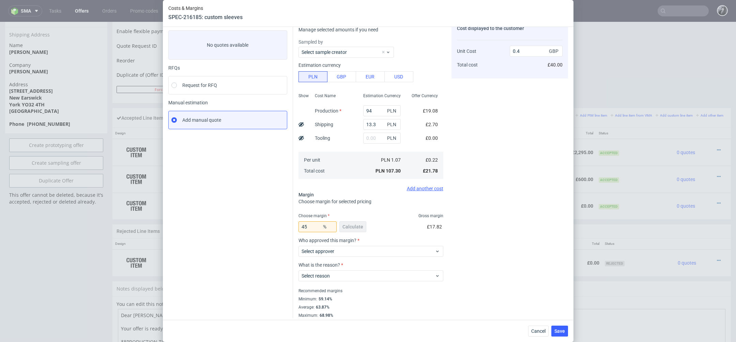
scroll to position [38, 0]
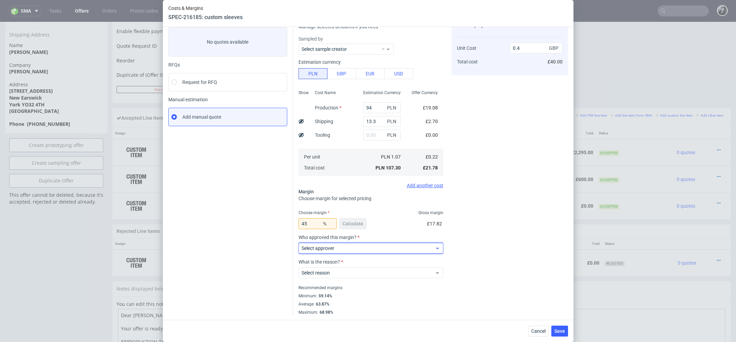
click at [407, 243] on div "Select approver" at bounding box center [371, 248] width 145 height 11
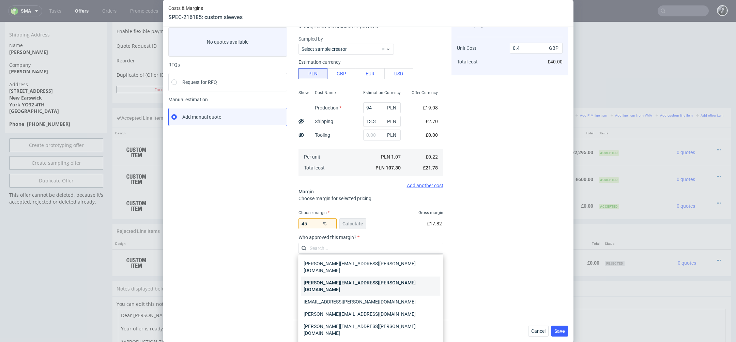
click at [391, 276] on div "[PERSON_NAME][EMAIL_ADDRESS][PERSON_NAME][DOMAIN_NAME]" at bounding box center [370, 285] width 139 height 19
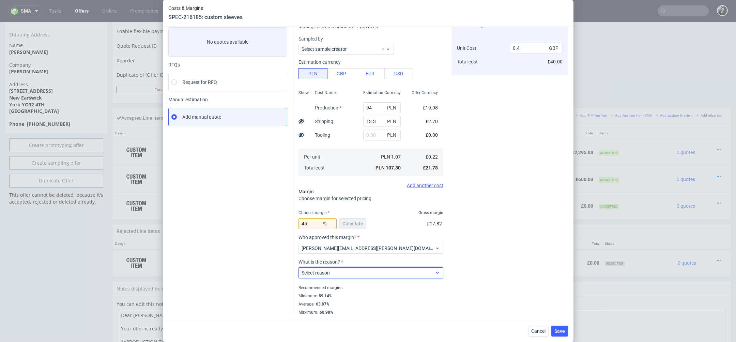
click at [405, 273] on span "Select reason" at bounding box center [369, 272] width 134 height 7
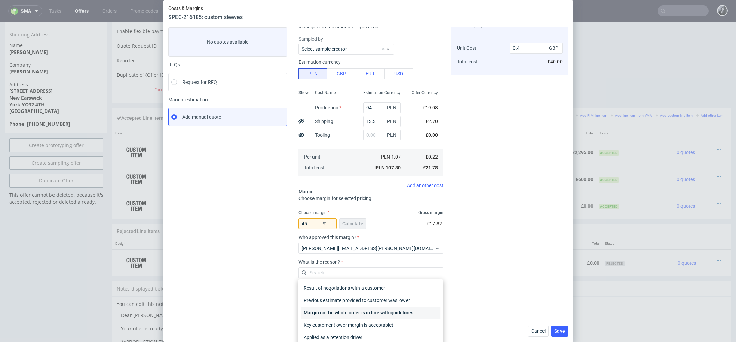
click at [404, 314] on div "Margin on the whole order is in line with guidelines" at bounding box center [370, 312] width 139 height 12
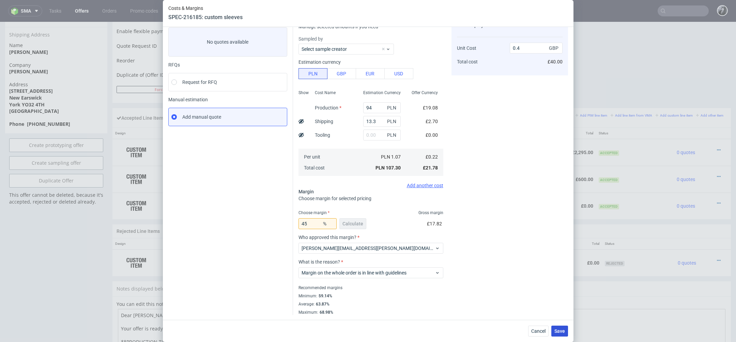
click at [561, 333] on span "Save" at bounding box center [560, 331] width 11 height 5
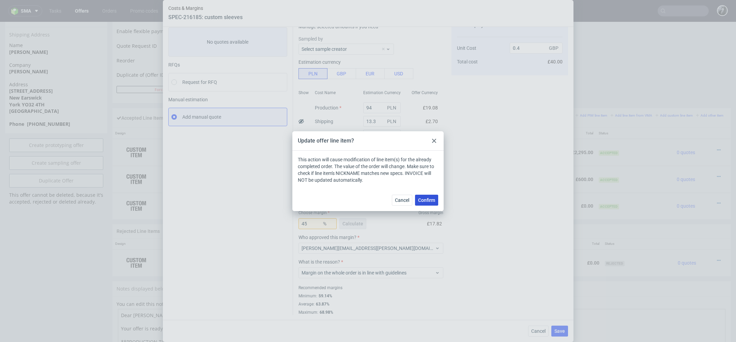
click at [429, 202] on span "Confirm" at bounding box center [426, 200] width 17 height 5
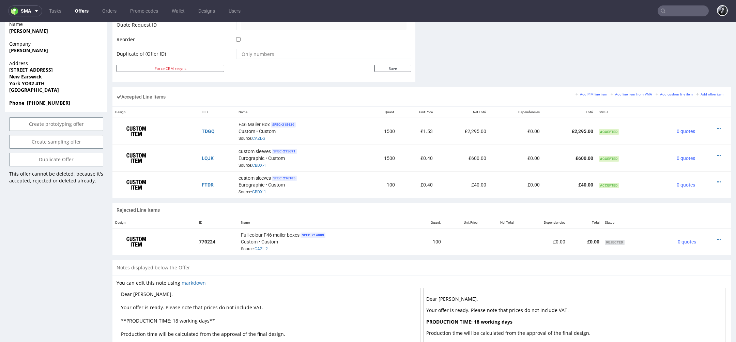
scroll to position [359, 0]
click at [717, 180] on icon at bounding box center [719, 182] width 4 height 5
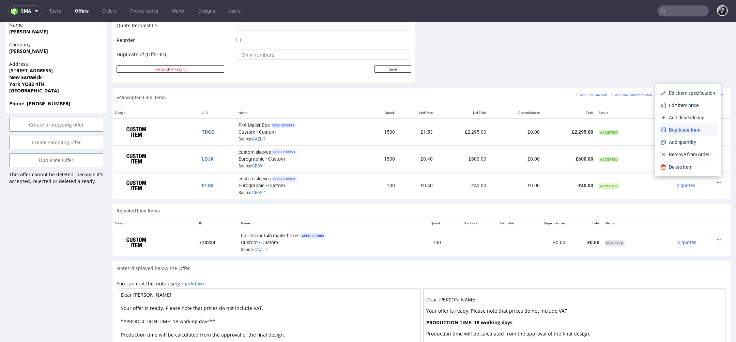
click at [690, 134] on li "Duplicate Item" at bounding box center [688, 130] width 60 height 12
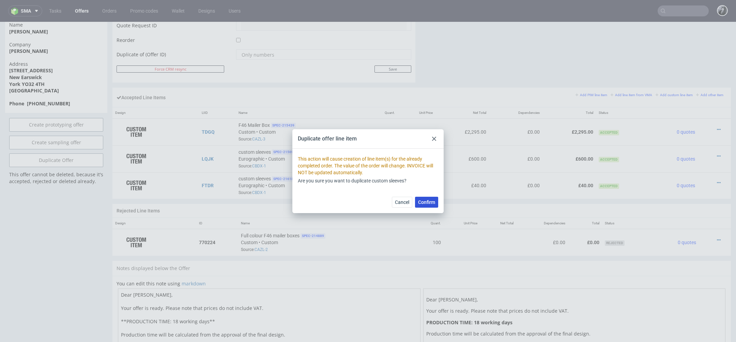
click at [431, 200] on span "Confirm" at bounding box center [426, 202] width 17 height 5
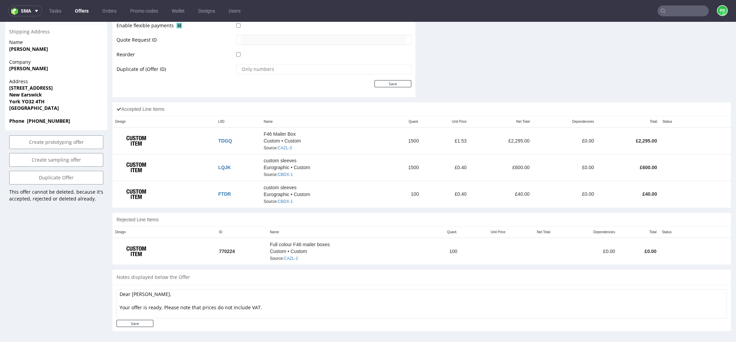
scroll to position [2, 0]
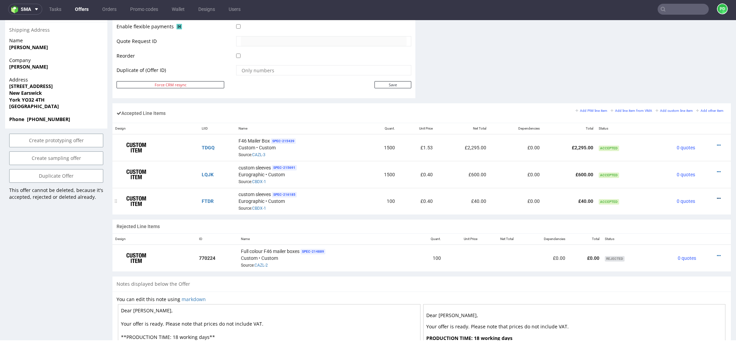
click at [717, 196] on icon at bounding box center [719, 198] width 4 height 5
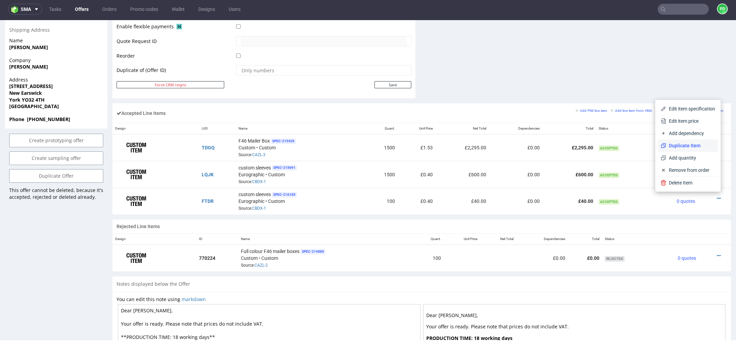
click at [695, 149] on span "Duplicate Item" at bounding box center [690, 145] width 49 height 7
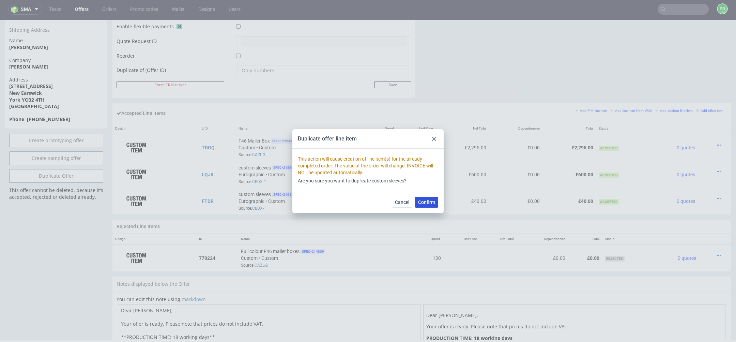
click at [434, 204] on span "Confirm" at bounding box center [426, 202] width 17 height 5
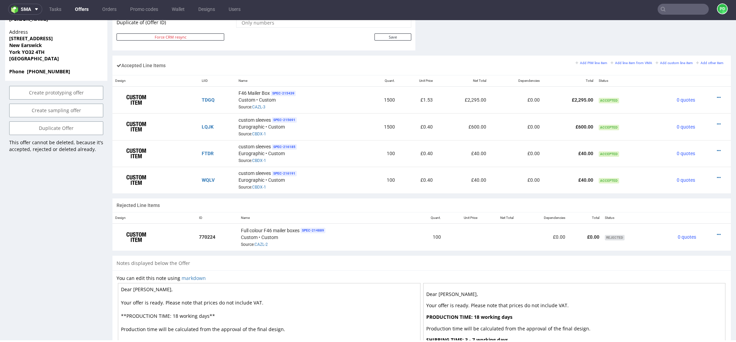
scroll to position [389, 0]
click at [717, 176] on icon at bounding box center [719, 178] width 4 height 5
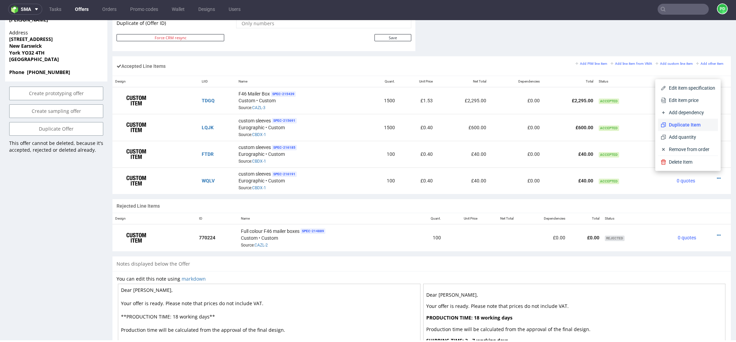
click at [684, 126] on span "Duplicate Item" at bounding box center [690, 124] width 49 height 7
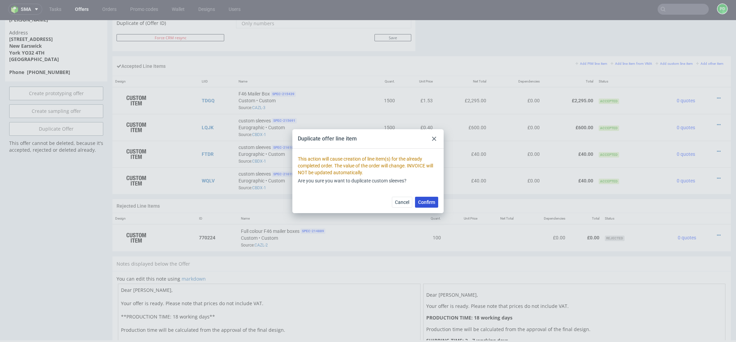
click at [432, 202] on span "Confirm" at bounding box center [426, 202] width 17 height 5
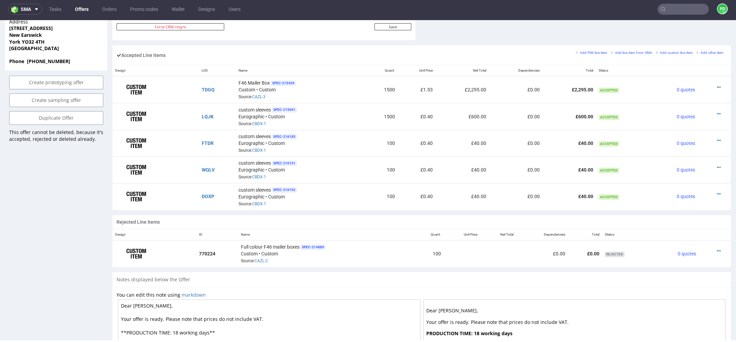
scroll to position [399, 0]
click at [717, 192] on icon at bounding box center [719, 194] width 4 height 5
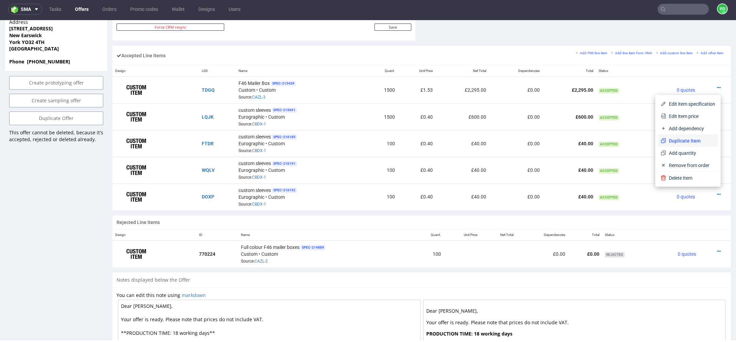
click at [690, 142] on span "Duplicate Item" at bounding box center [690, 140] width 49 height 7
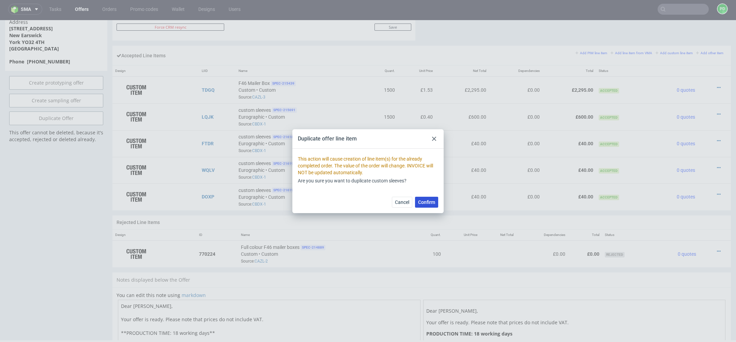
click at [431, 201] on span "Confirm" at bounding box center [426, 202] width 17 height 5
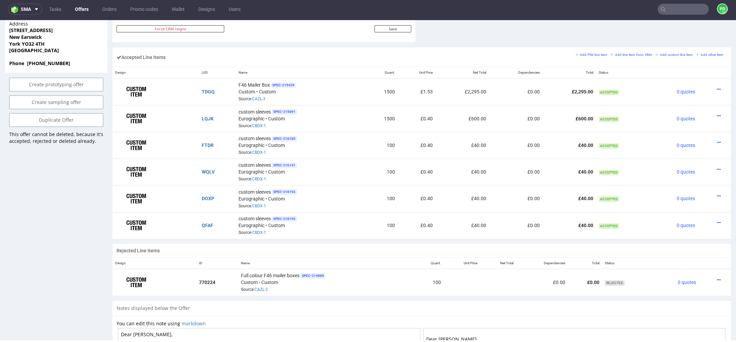
scroll to position [527, 0]
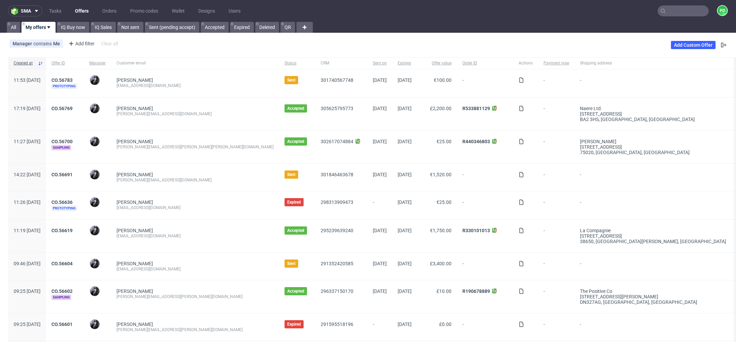
click at [663, 12] on input "text" at bounding box center [683, 10] width 51 height 11
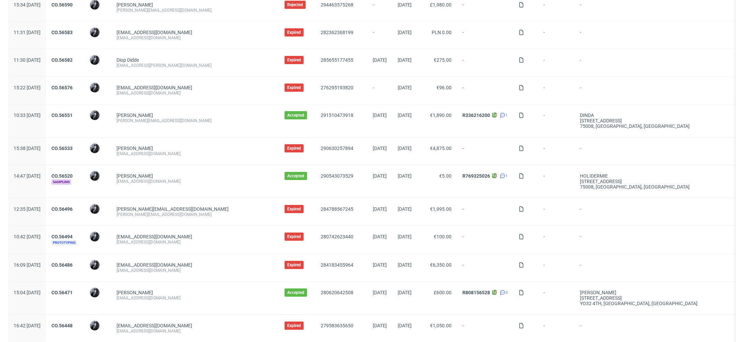
scroll to position [375, 0]
click at [152, 285] on div "Kayleigh Helstrip kmhelstrip@yahoo.com" at bounding box center [195, 298] width 168 height 33
click at [73, 290] on link "CO.56471" at bounding box center [61, 292] width 21 height 5
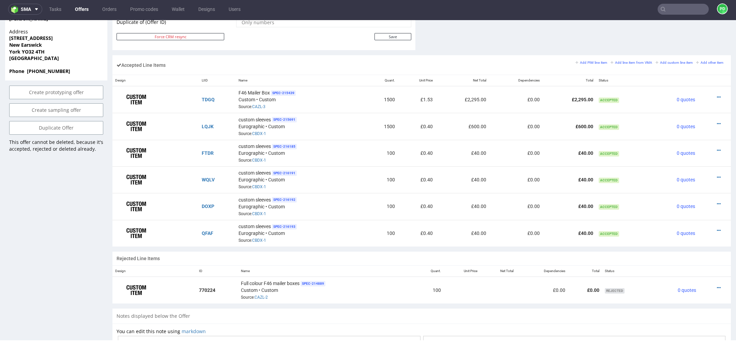
scroll to position [390, 0]
click at [717, 228] on icon at bounding box center [719, 230] width 4 height 5
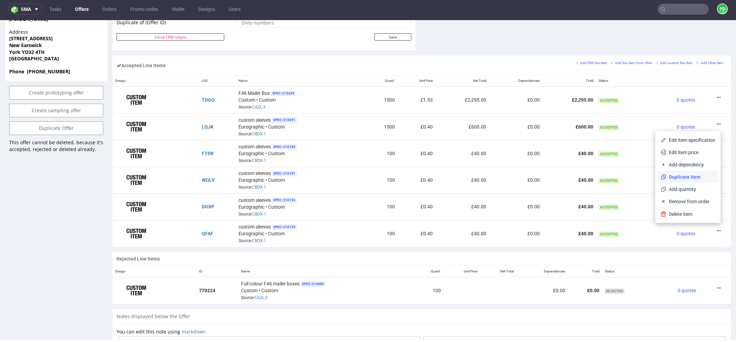
click at [692, 179] on span "Duplicate Item" at bounding box center [690, 176] width 49 height 7
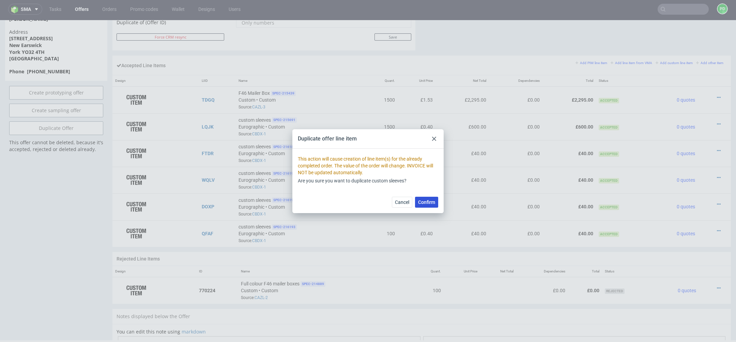
click at [426, 200] on span "Confirm" at bounding box center [426, 202] width 17 height 5
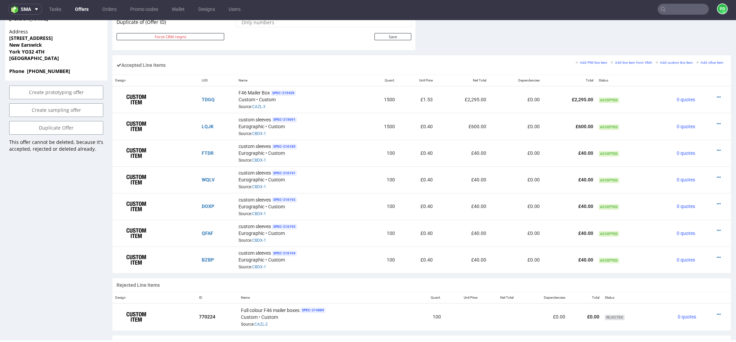
scroll to position [391, 0]
click at [717, 254] on icon at bounding box center [719, 256] width 4 height 5
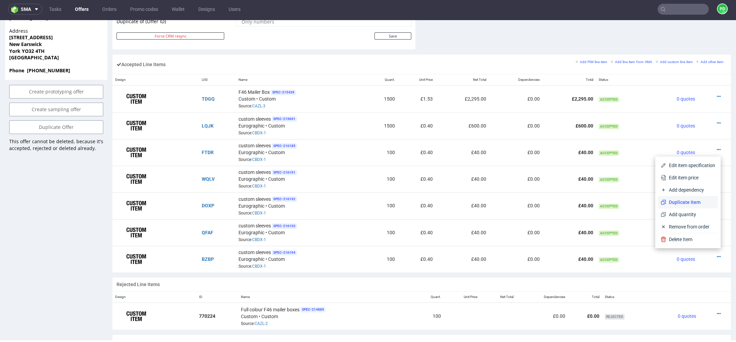
click at [688, 205] on span "Duplicate Item" at bounding box center [690, 202] width 49 height 7
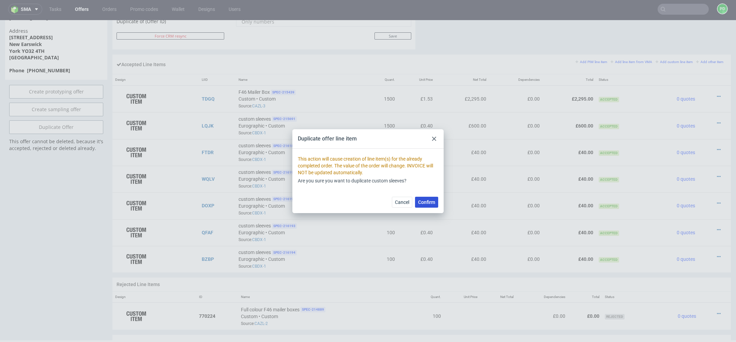
click at [431, 198] on button "Confirm" at bounding box center [426, 202] width 23 height 11
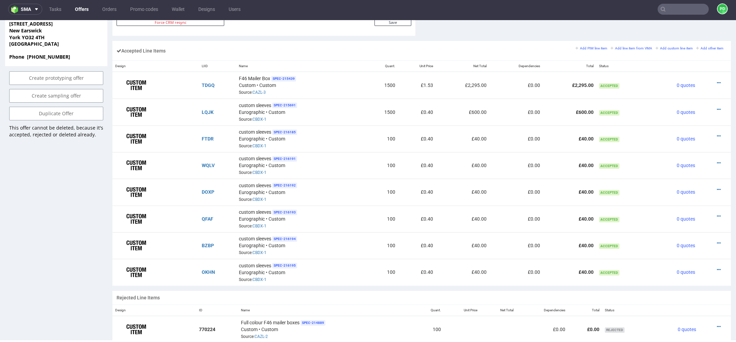
scroll to position [405, 0]
click at [717, 267] on icon at bounding box center [719, 269] width 4 height 5
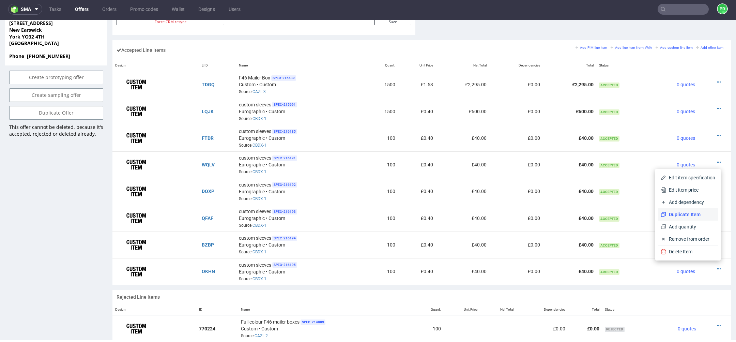
click at [690, 218] on span "Duplicate Item" at bounding box center [690, 214] width 49 height 7
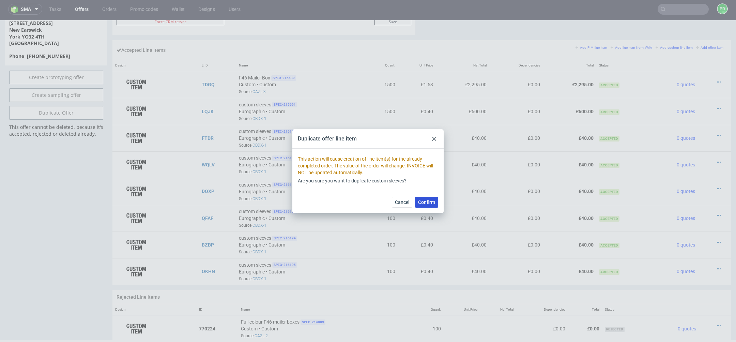
click at [427, 202] on span "Confirm" at bounding box center [426, 202] width 17 height 5
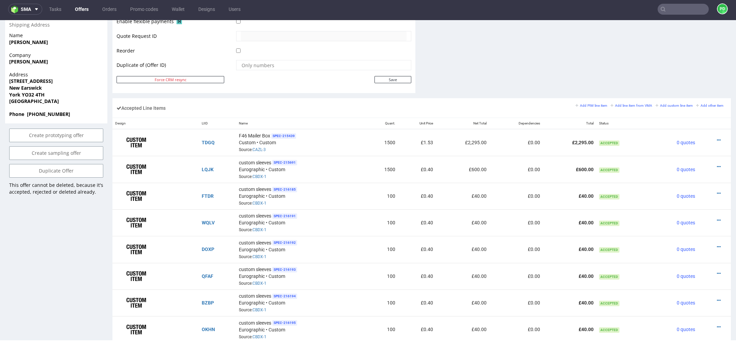
scroll to position [427, 0]
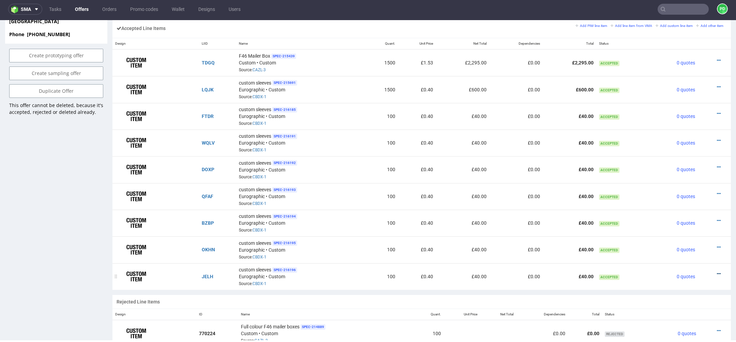
click at [717, 271] on icon at bounding box center [719, 273] width 4 height 5
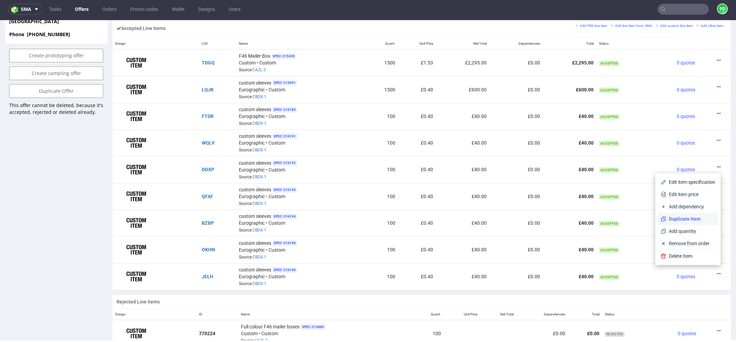
click at [690, 216] on span "Duplicate Item" at bounding box center [690, 218] width 49 height 7
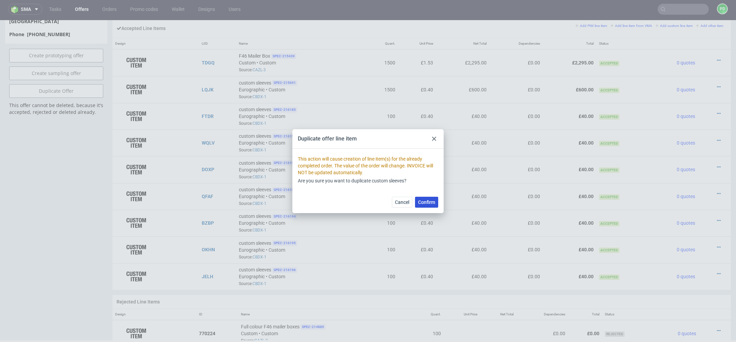
click at [428, 205] on button "Confirm" at bounding box center [426, 202] width 23 height 11
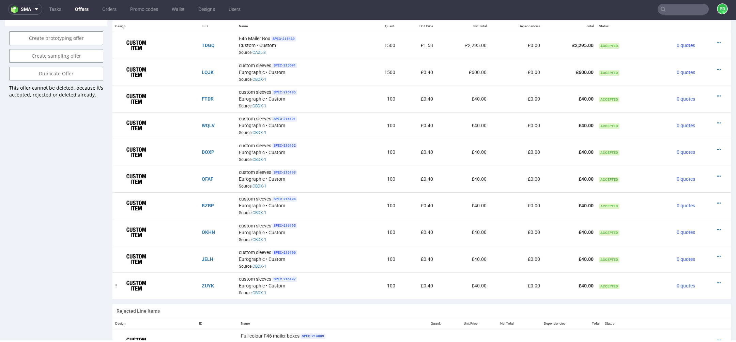
scroll to position [452, 0]
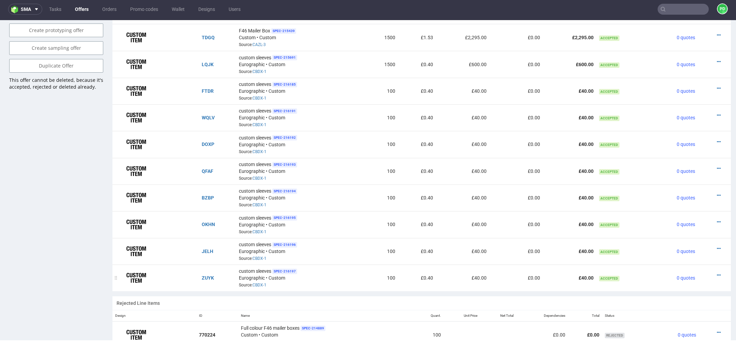
click at [713, 272] on div at bounding box center [713, 275] width 24 height 7
click at [717, 273] on icon at bounding box center [719, 275] width 4 height 5
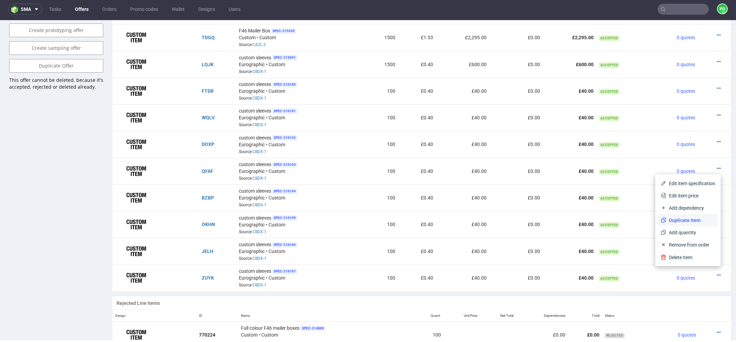
click at [692, 224] on li "Duplicate Item" at bounding box center [688, 220] width 60 height 12
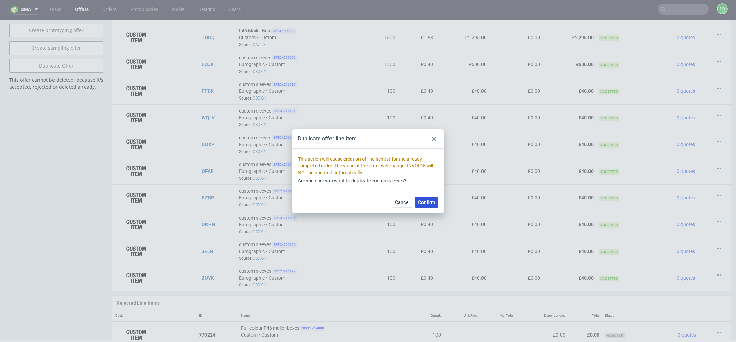
click at [428, 206] on button "Confirm" at bounding box center [426, 202] width 23 height 11
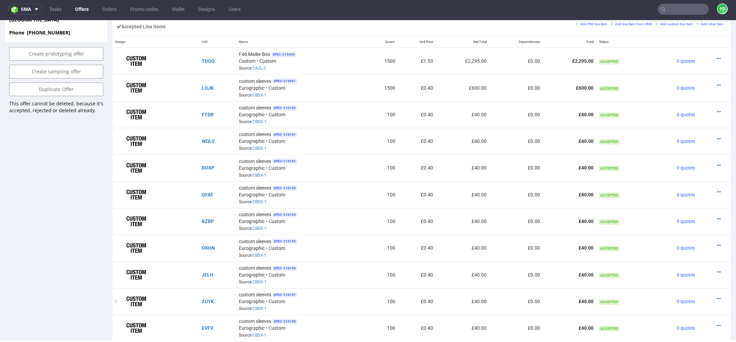
scroll to position [451, 0]
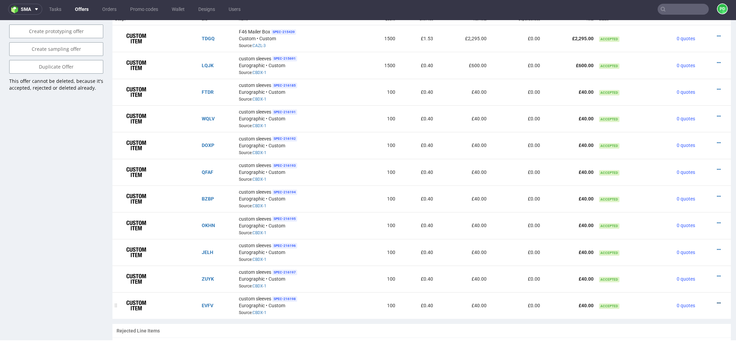
click at [717, 301] on icon at bounding box center [719, 303] width 4 height 5
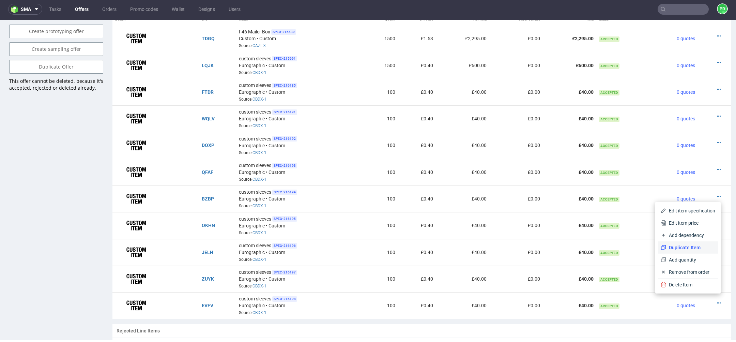
click at [689, 249] on span "Duplicate Item" at bounding box center [690, 247] width 49 height 7
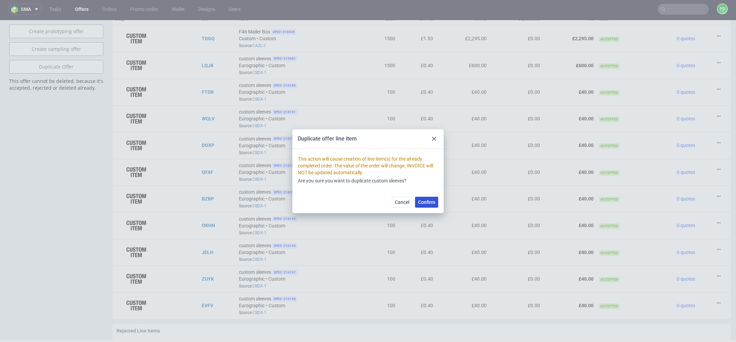
click at [429, 202] on span "Confirm" at bounding box center [426, 202] width 17 height 5
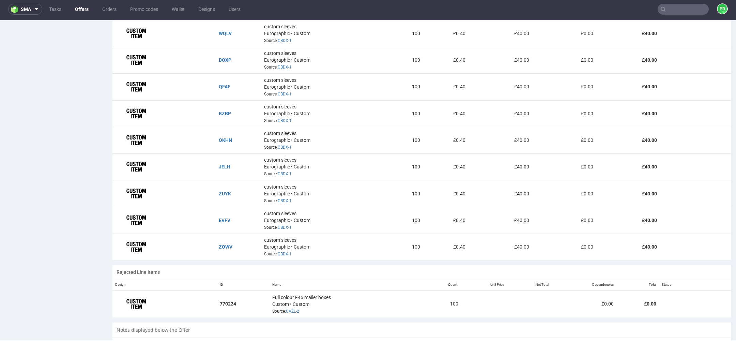
scroll to position [532, 0]
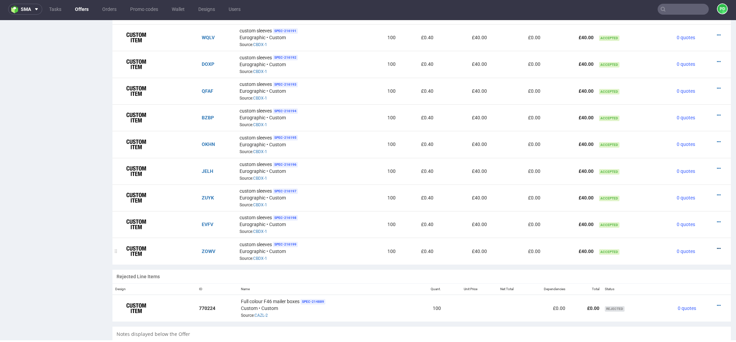
click at [717, 246] on icon at bounding box center [719, 248] width 4 height 5
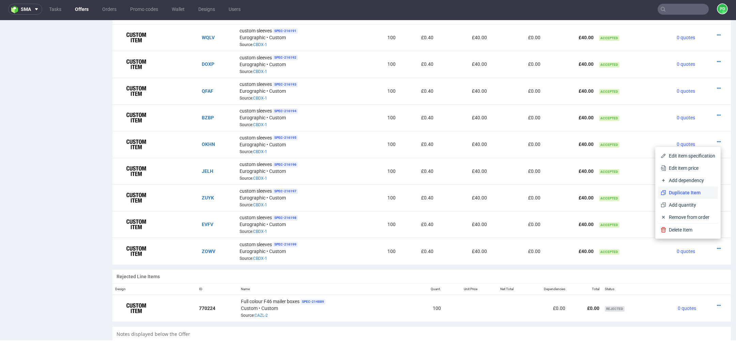
click at [683, 192] on span "Duplicate Item" at bounding box center [690, 192] width 49 height 7
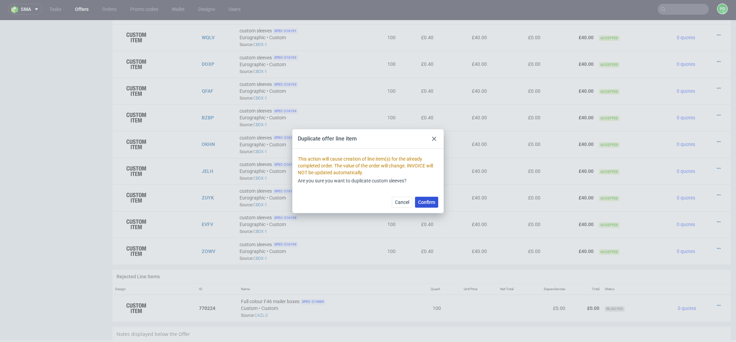
click at [435, 200] on span "Confirm" at bounding box center [426, 202] width 17 height 5
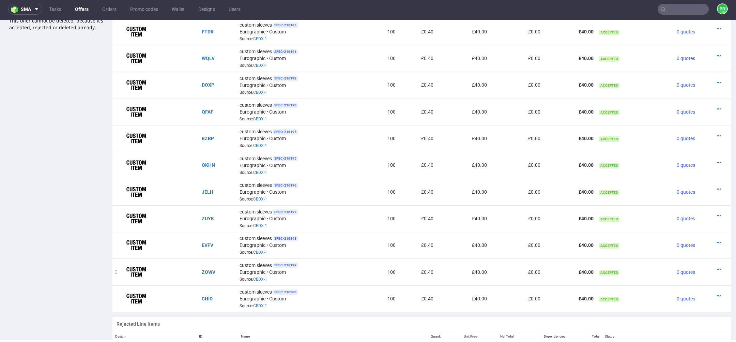
scroll to position [520, 0]
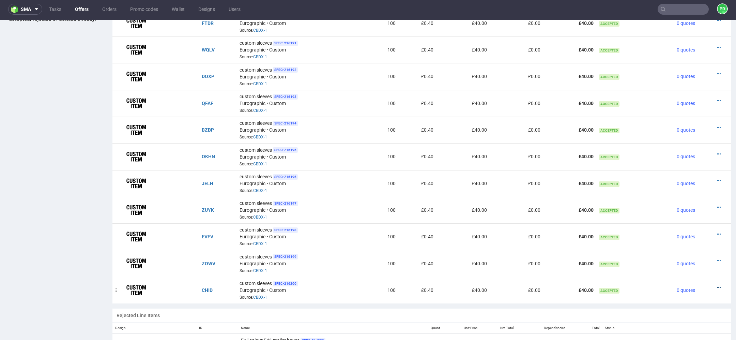
click at [717, 285] on icon at bounding box center [719, 287] width 4 height 5
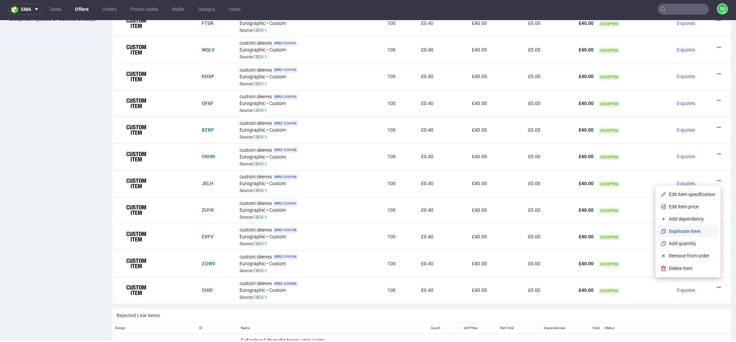
click at [693, 232] on span "Duplicate Item" at bounding box center [690, 231] width 49 height 7
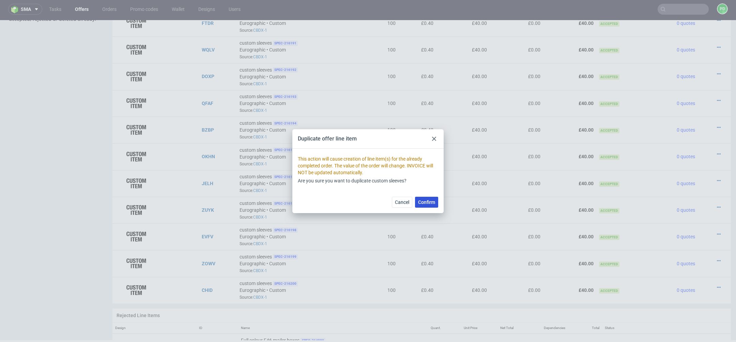
click at [428, 205] on button "Confirm" at bounding box center [426, 202] width 23 height 11
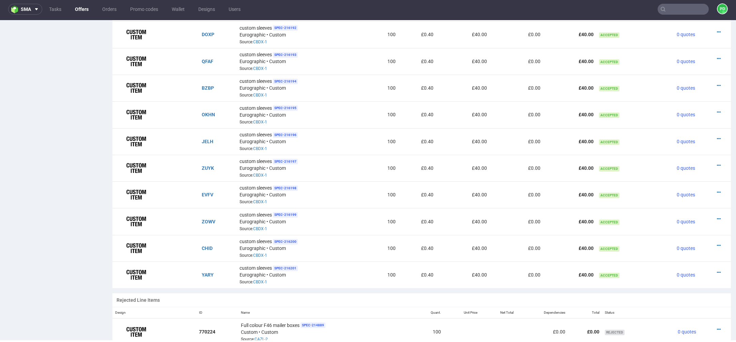
scroll to position [587, 0]
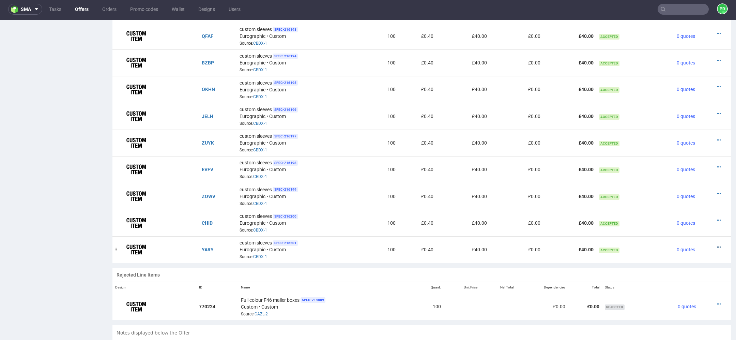
click at [717, 245] on icon at bounding box center [719, 247] width 4 height 5
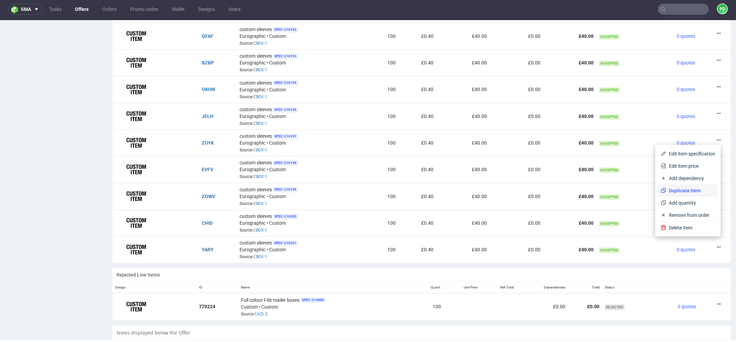
click at [686, 187] on span "Duplicate Item" at bounding box center [690, 190] width 49 height 7
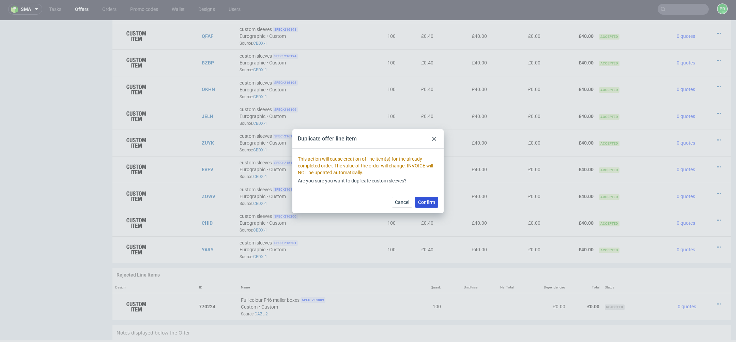
click at [432, 202] on span "Confirm" at bounding box center [426, 202] width 17 height 5
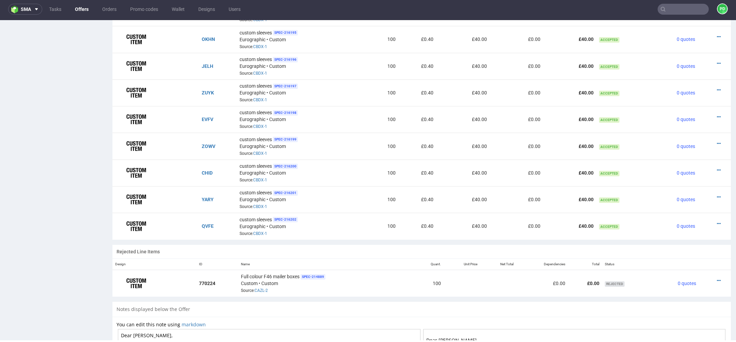
scroll to position [650, 0]
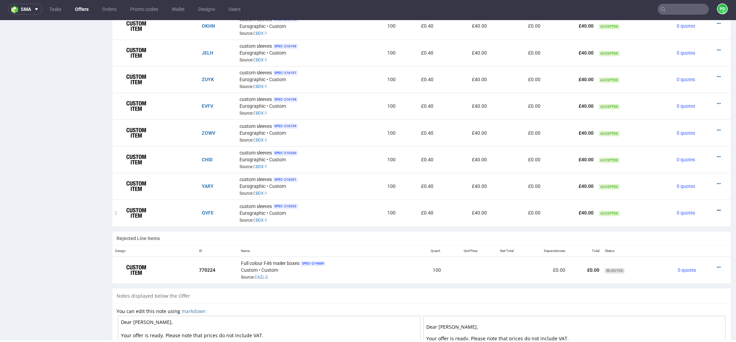
click at [717, 208] on icon at bounding box center [719, 210] width 4 height 5
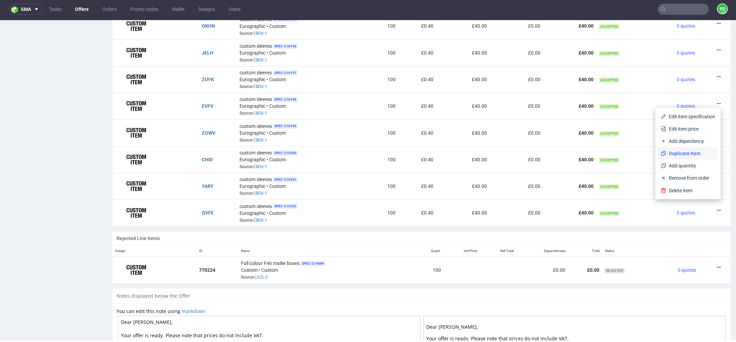
click at [695, 154] on span "Duplicate Item" at bounding box center [690, 153] width 49 height 7
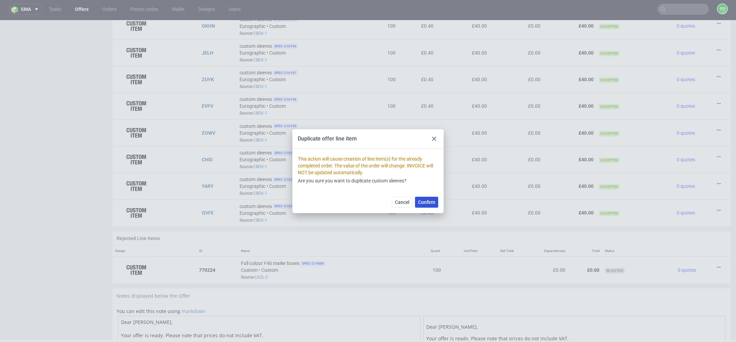
click at [428, 202] on span "Confirm" at bounding box center [426, 202] width 17 height 5
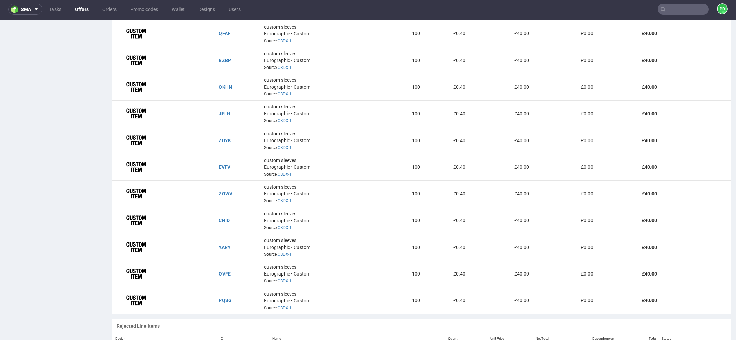
scroll to position [649, 0]
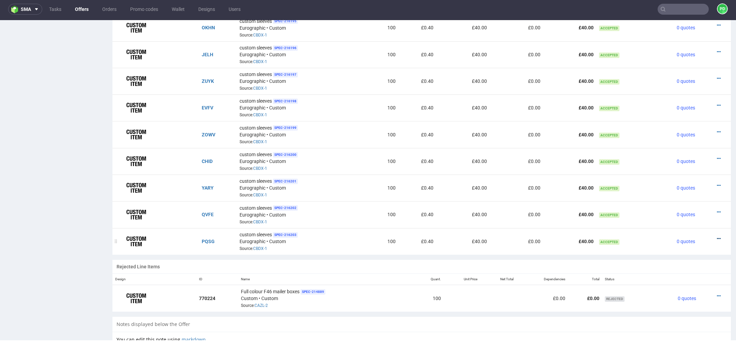
click at [717, 236] on icon at bounding box center [719, 238] width 4 height 5
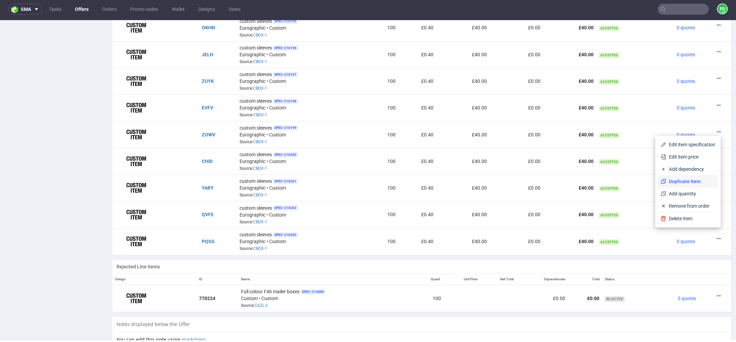
click at [687, 184] on span "Duplicate Item" at bounding box center [690, 181] width 49 height 7
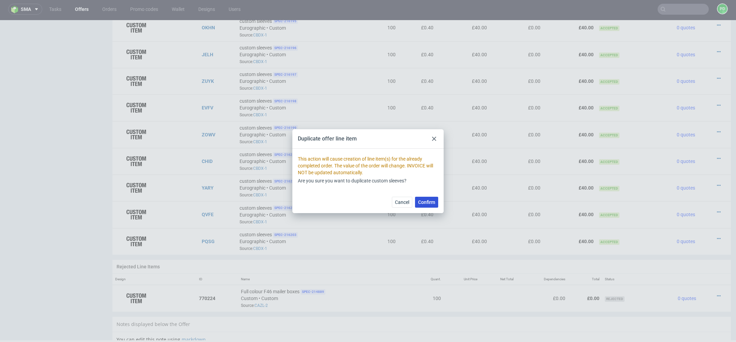
click at [425, 200] on span "Confirm" at bounding box center [426, 202] width 17 height 5
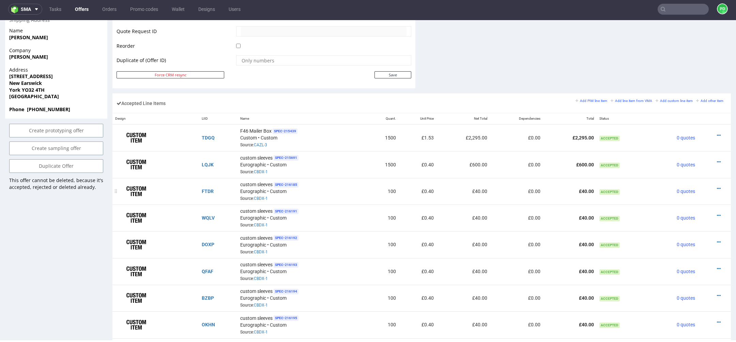
scroll to position [358, 0]
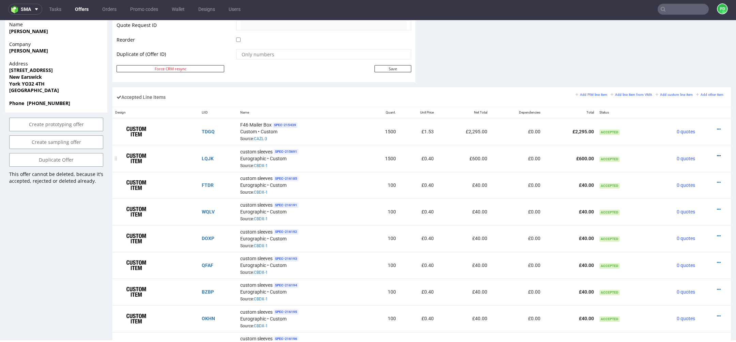
click at [717, 153] on icon at bounding box center [719, 155] width 4 height 5
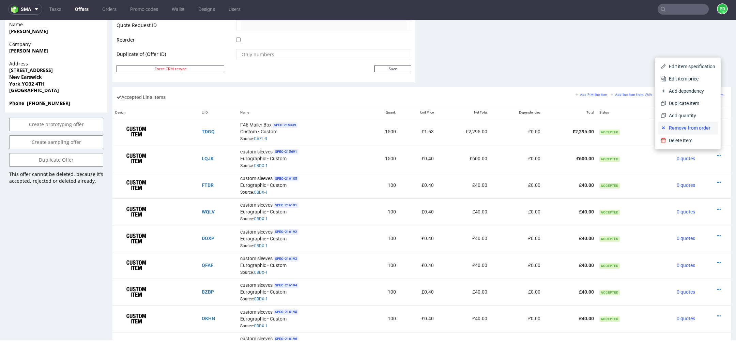
click at [680, 127] on span "Remove from order" at bounding box center [690, 127] width 49 height 7
click at [679, 128] on span "Remove from order" at bounding box center [690, 127] width 49 height 7
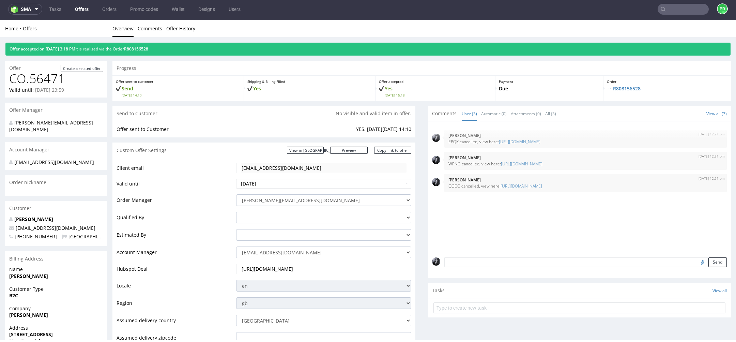
scroll to position [0, 0]
